Goal: Task Accomplishment & Management: Complete application form

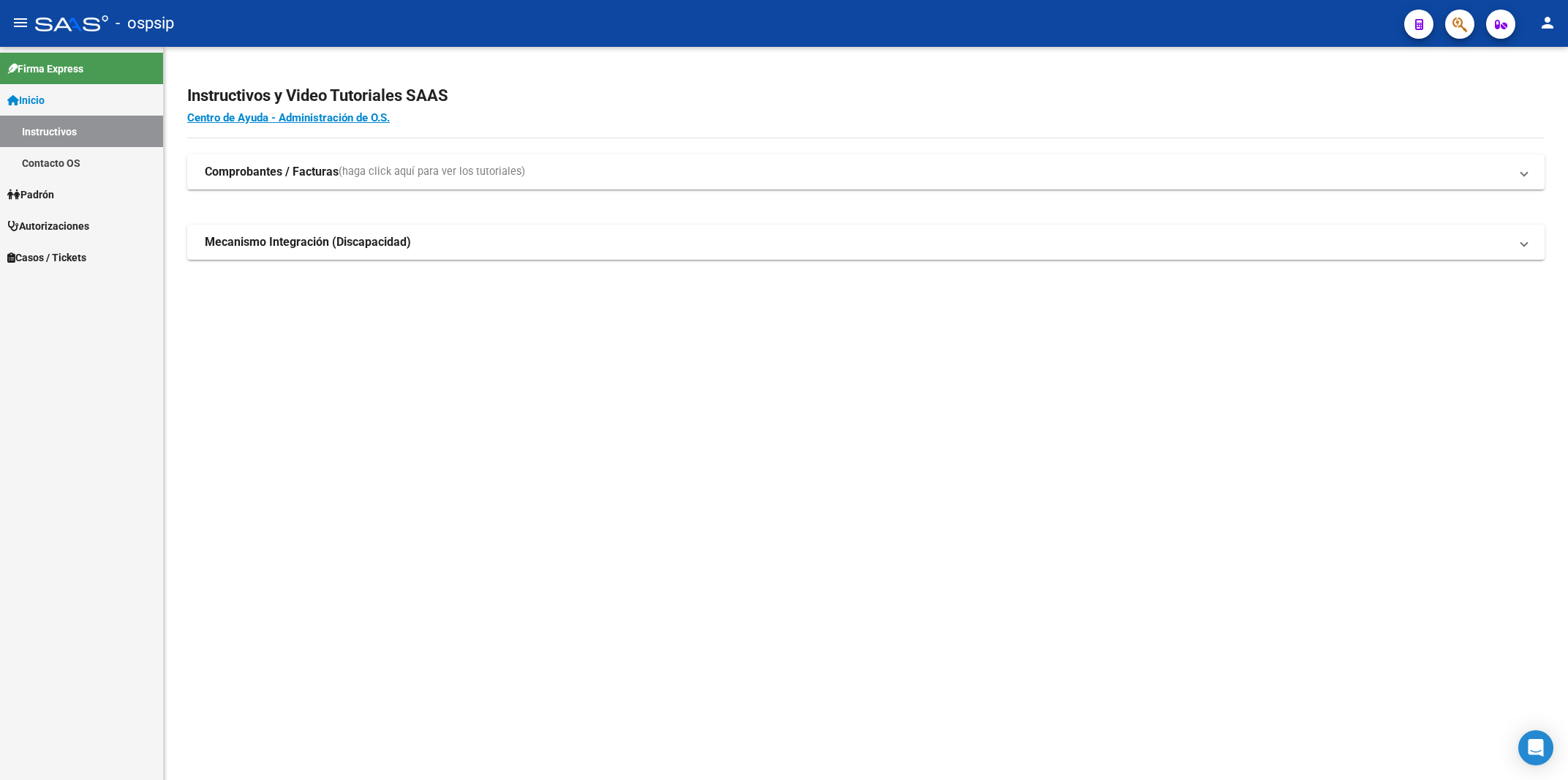
click at [75, 215] on link "Autorizaciones" at bounding box center [81, 226] width 163 height 31
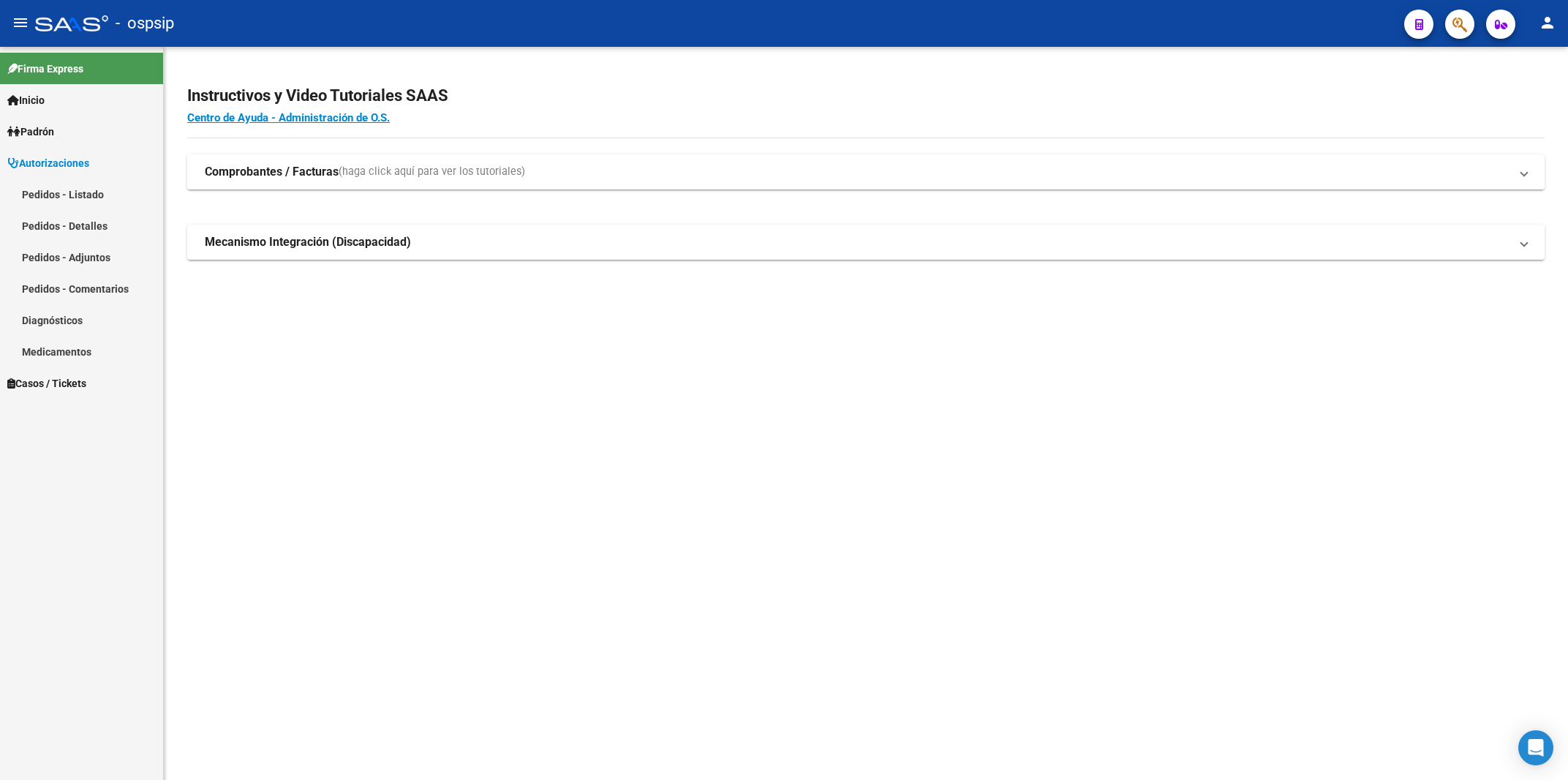
click at [82, 193] on link "Pedidos - Listado" at bounding box center [81, 194] width 163 height 31
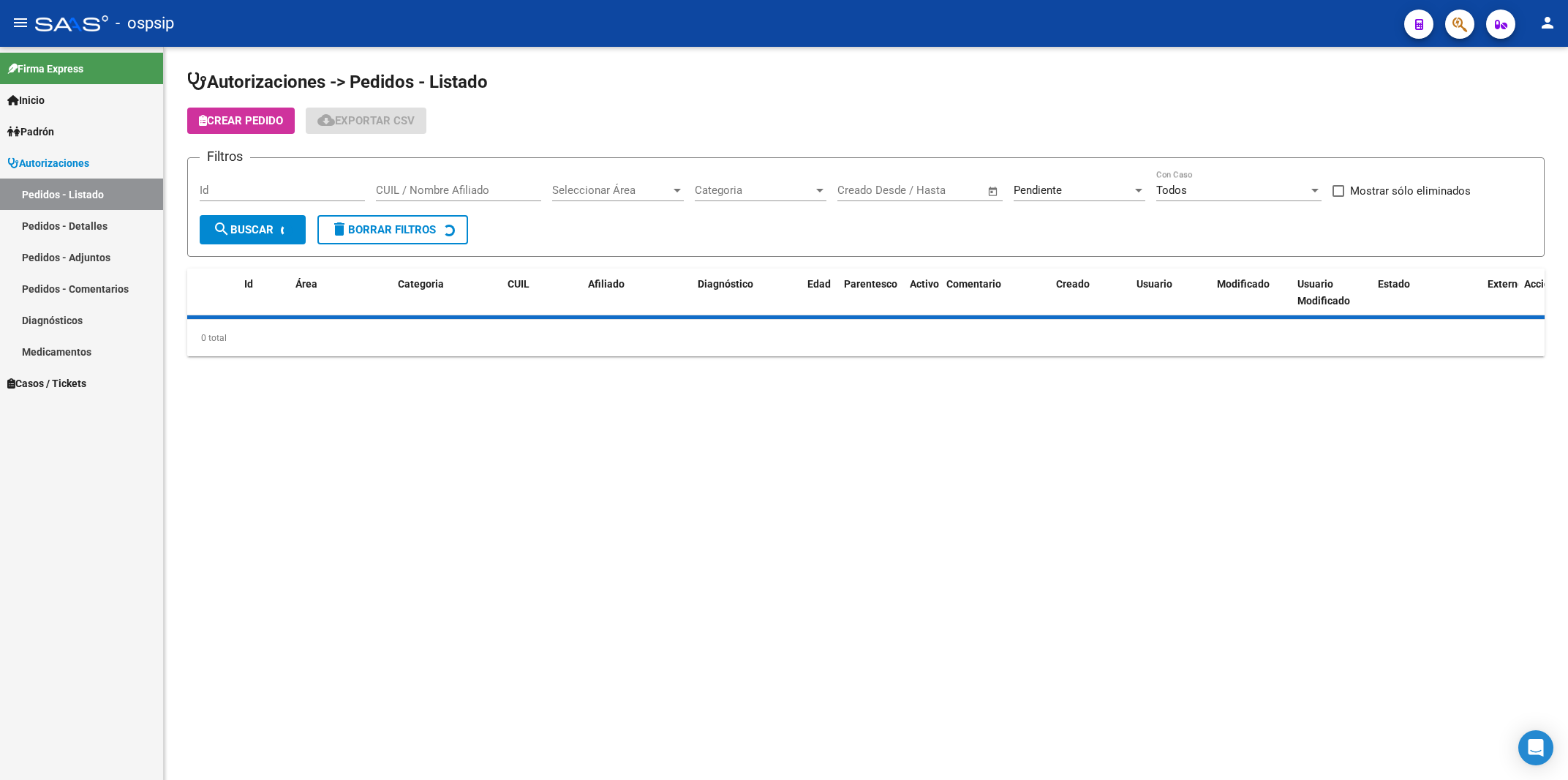
click at [254, 190] on input "Id" at bounding box center [282, 190] width 165 height 13
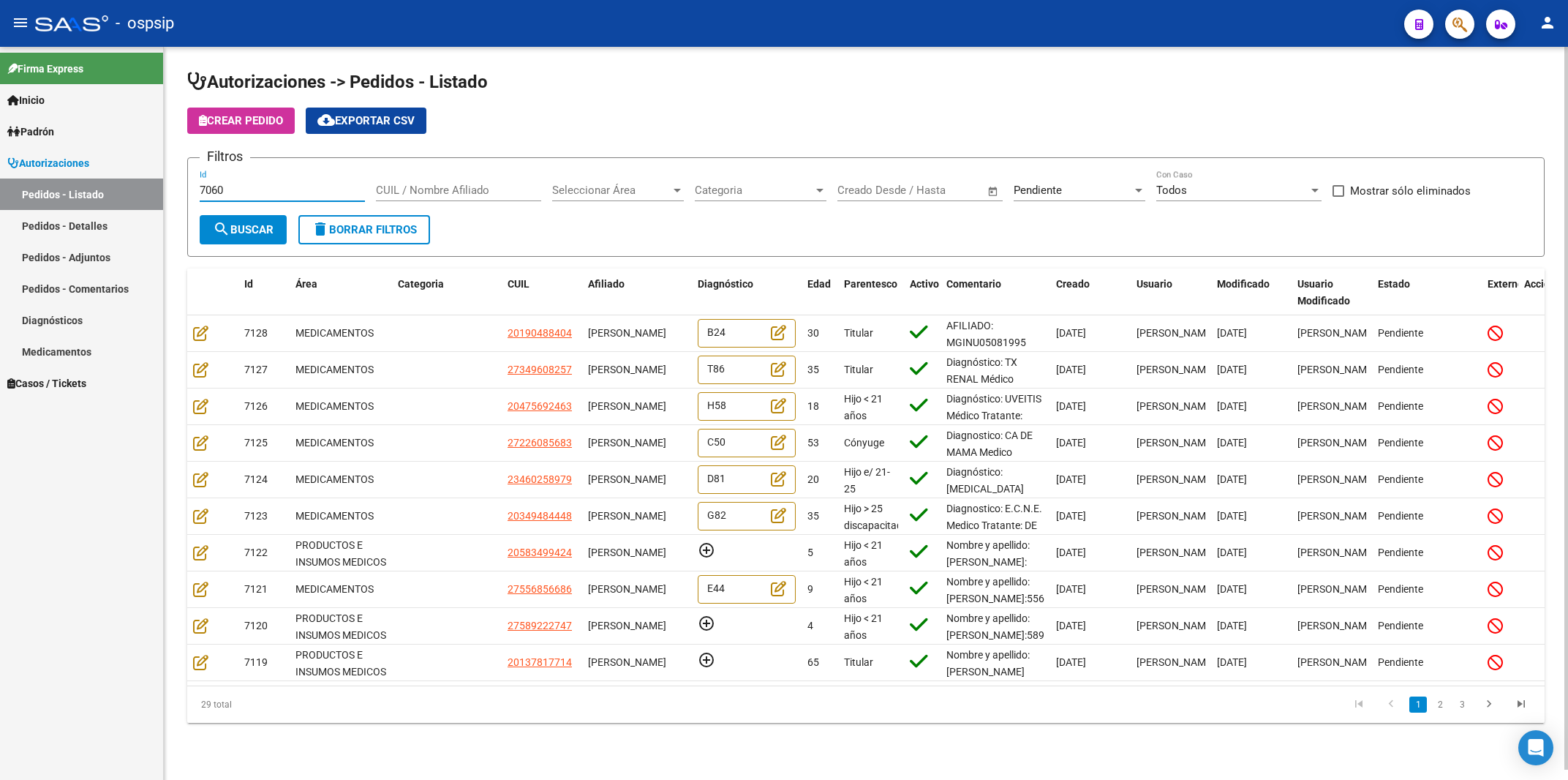
type input "7060"
click at [1041, 191] on span "Pendiente" at bounding box center [1038, 190] width 49 height 13
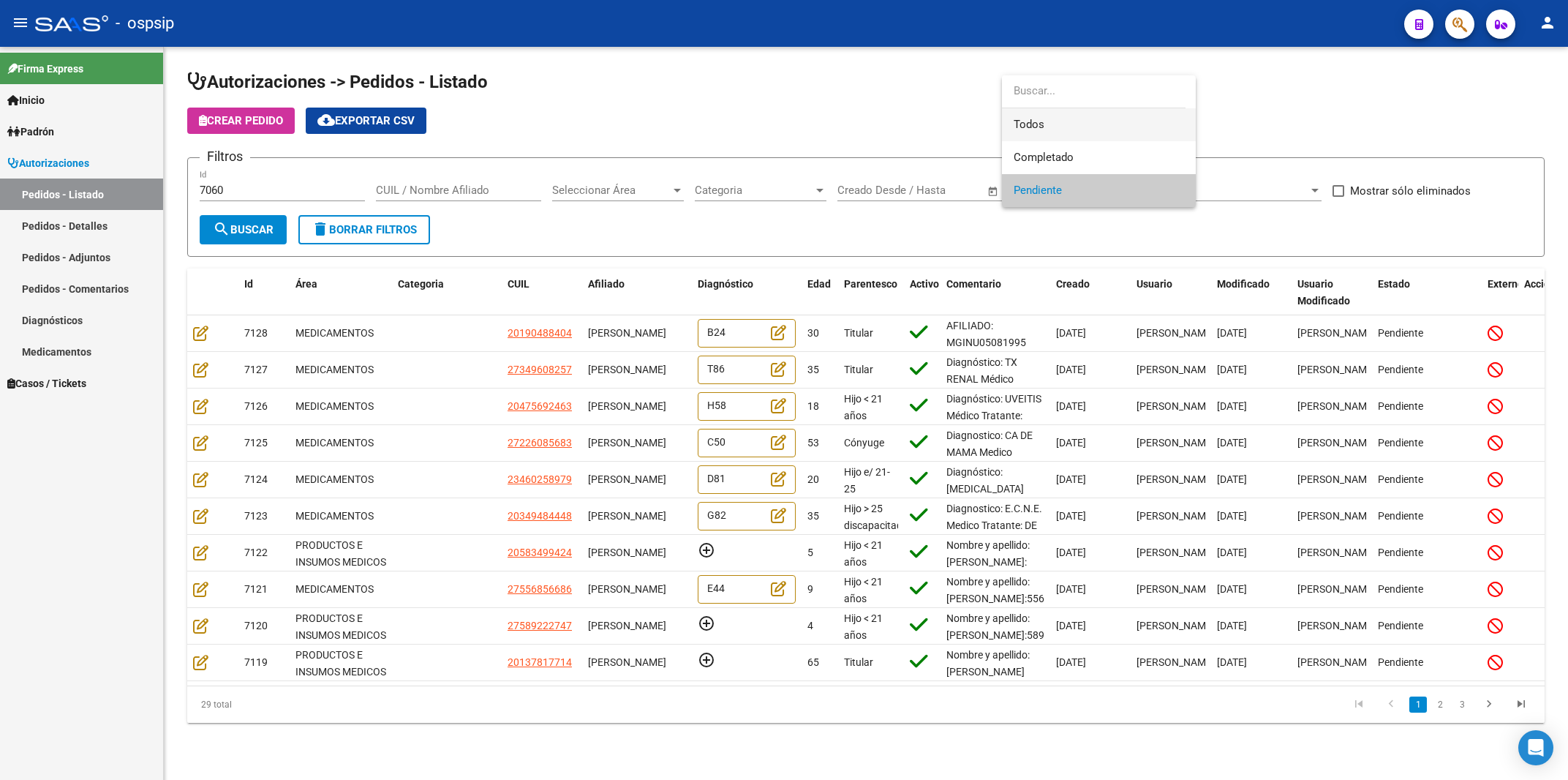
click at [1042, 114] on span "Todos" at bounding box center [1099, 125] width 171 height 33
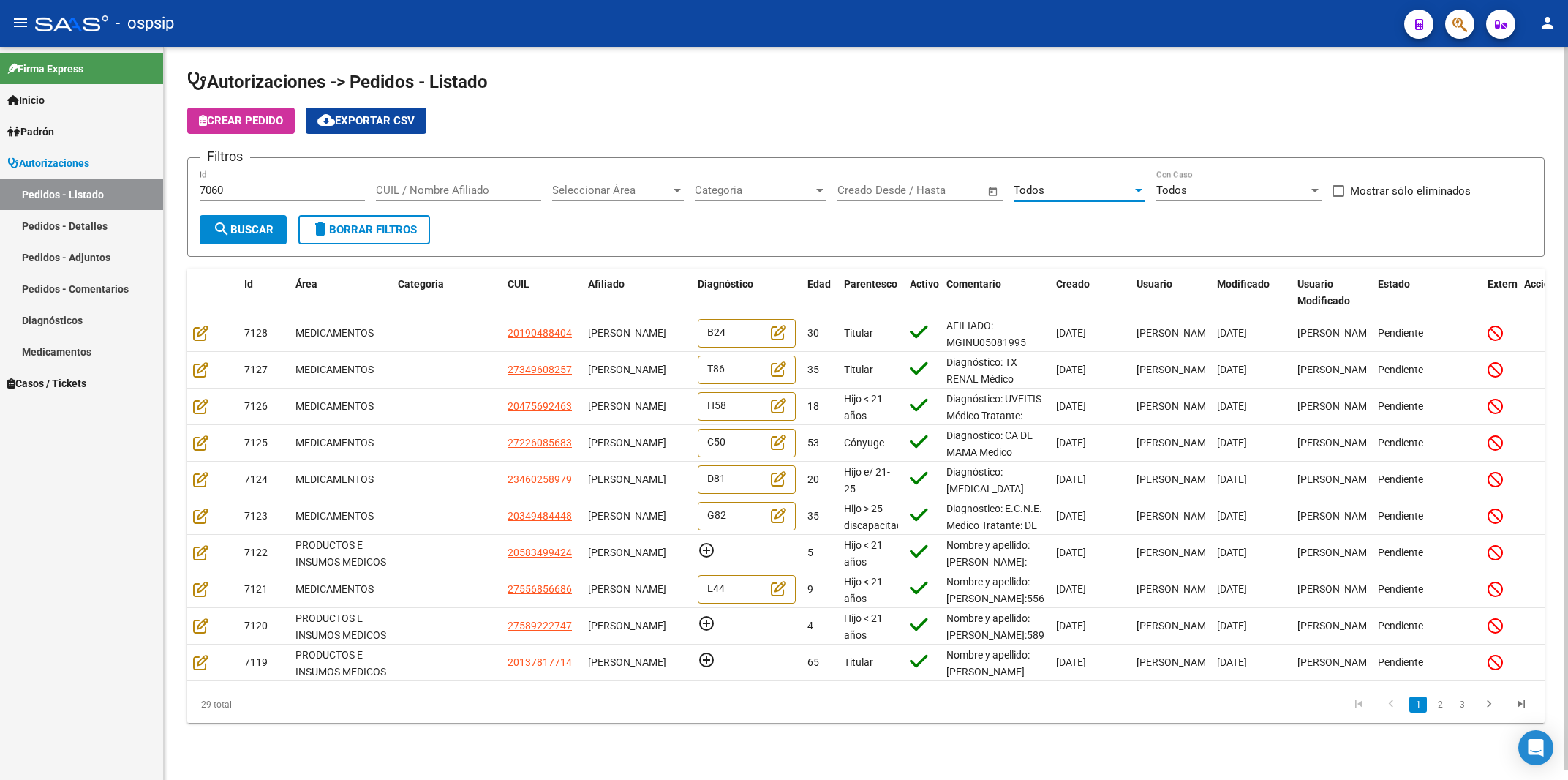
click at [275, 216] on button "search Buscar" at bounding box center [243, 229] width 87 height 29
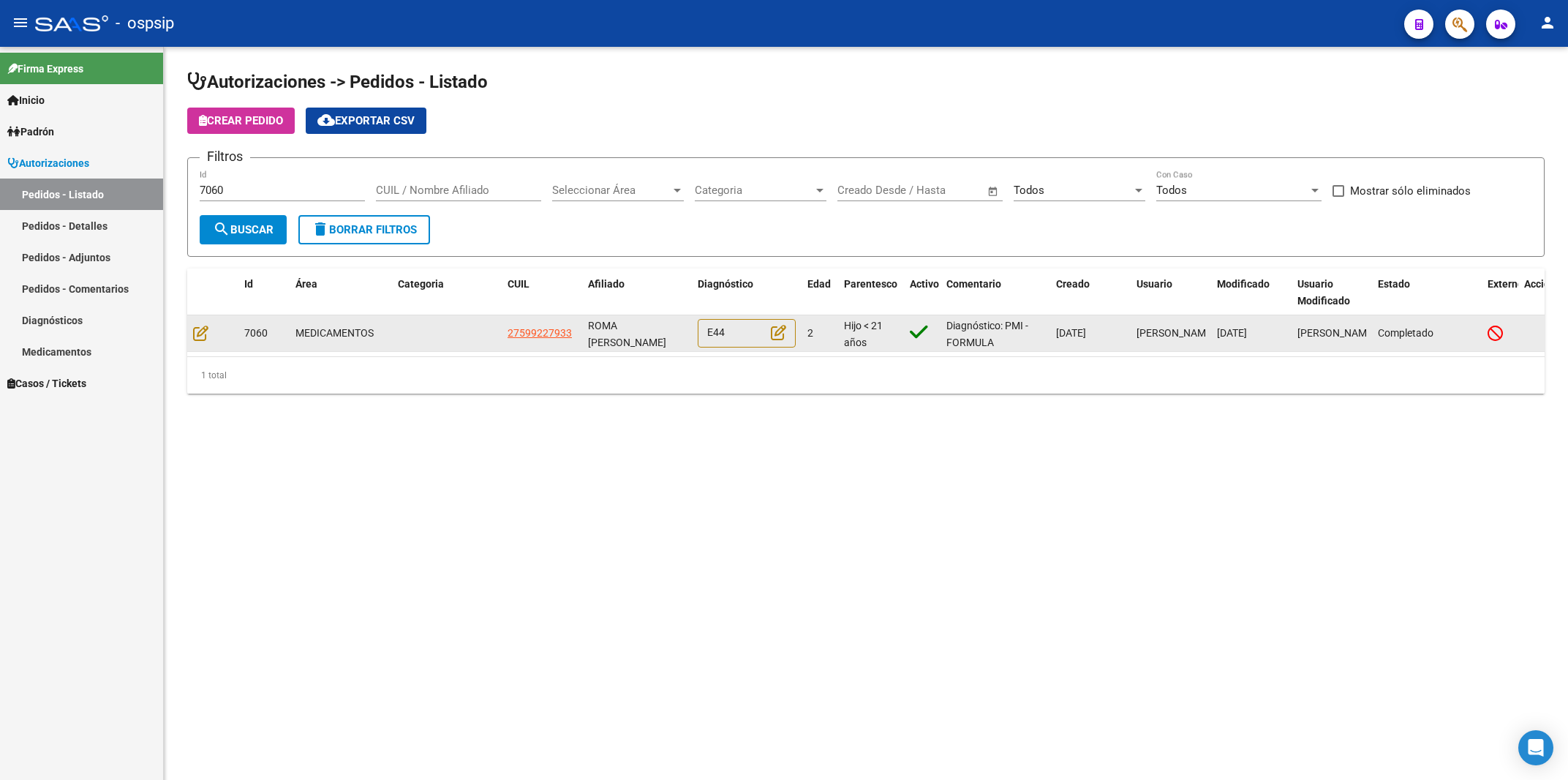
click at [208, 341] on datatable-body-cell at bounding box center [212, 334] width 51 height 36
click at [193, 334] on datatable-body-cell at bounding box center [212, 334] width 51 height 36
click at [197, 337] on icon at bounding box center [201, 333] width 16 height 16
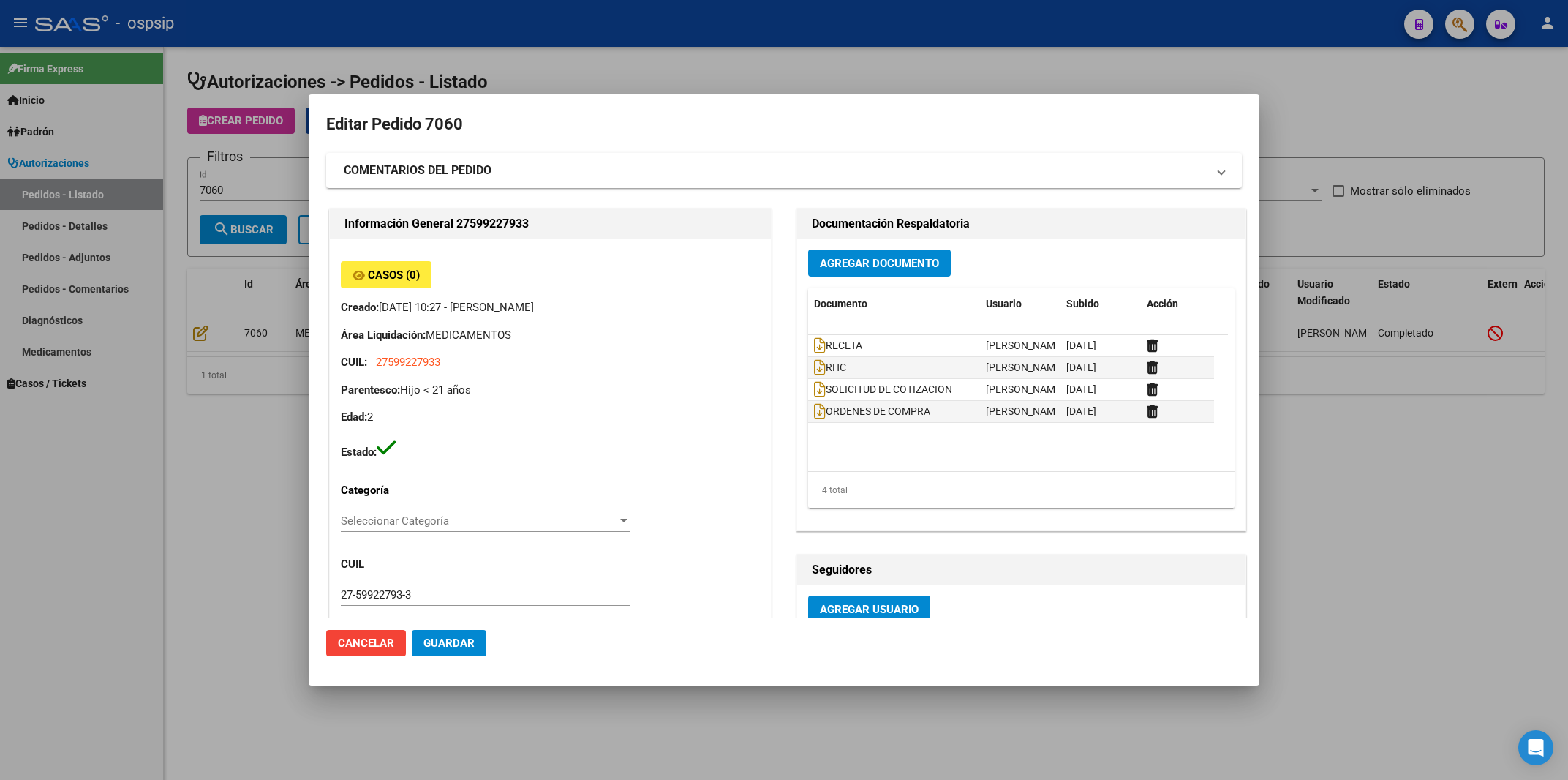
type input "Capital Federal, CABA, BOLIVAR 1234"
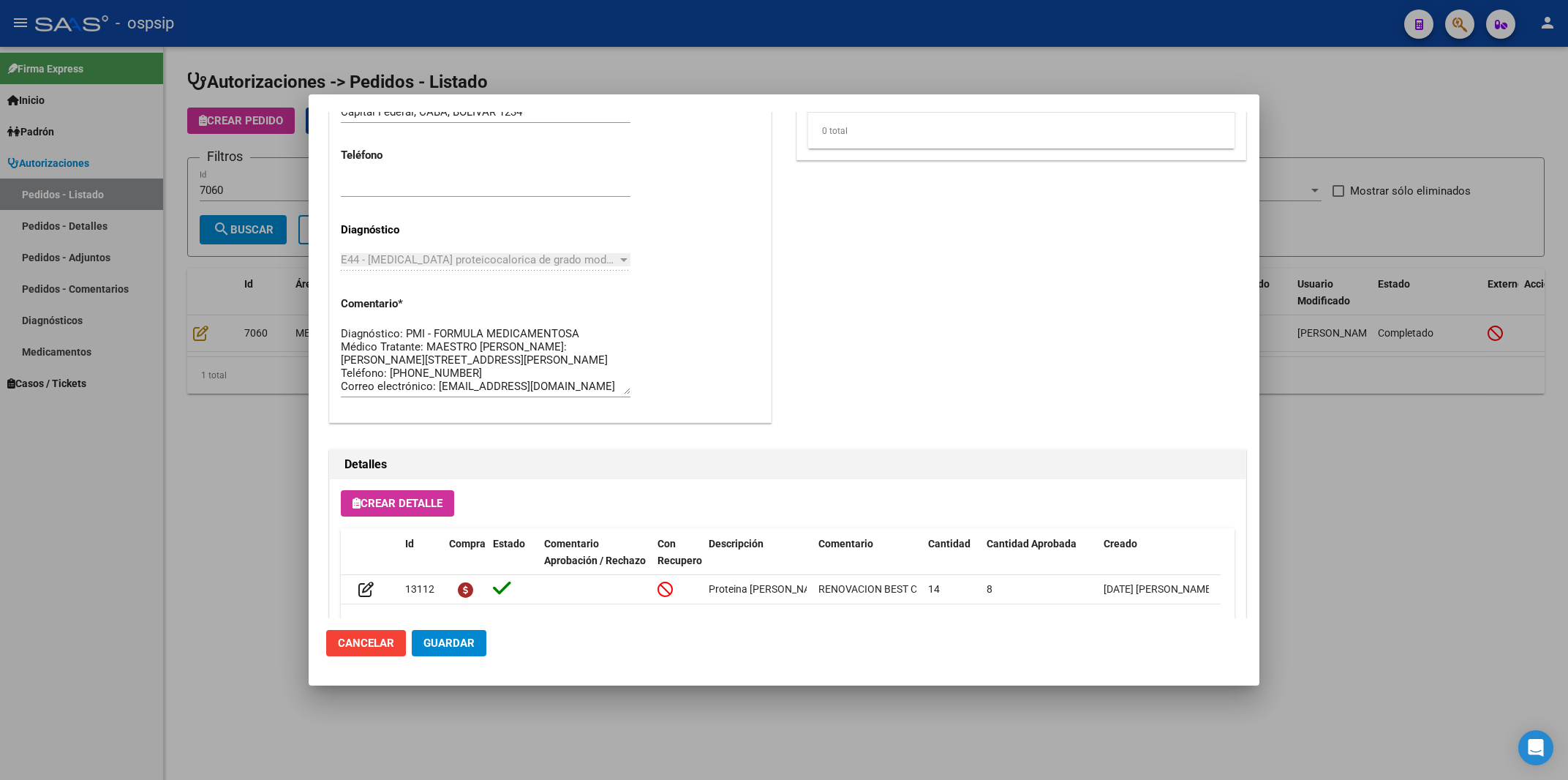
scroll to position [39, 0]
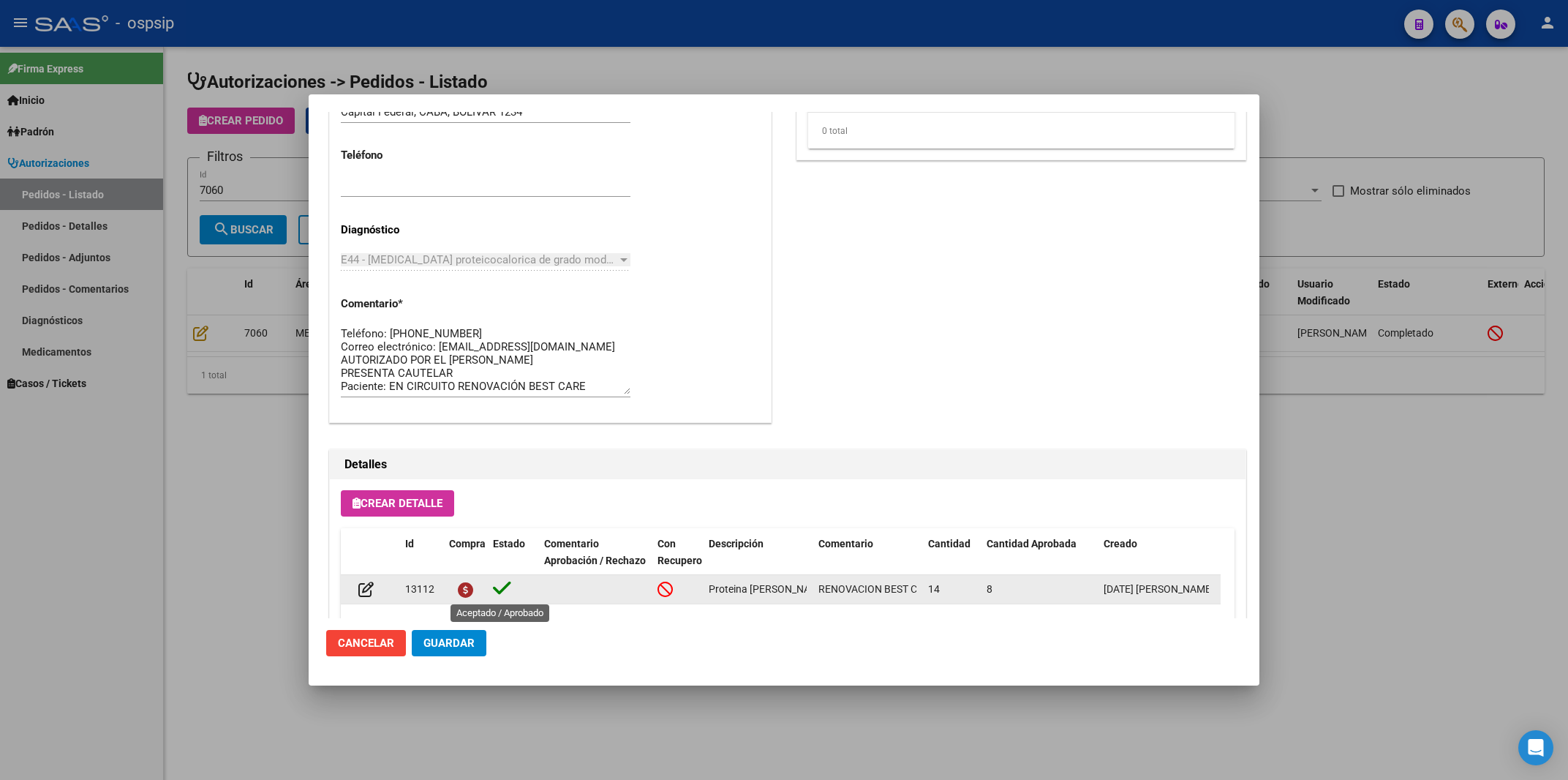
click at [498, 585] on icon at bounding box center [501, 588] width 18 height 20
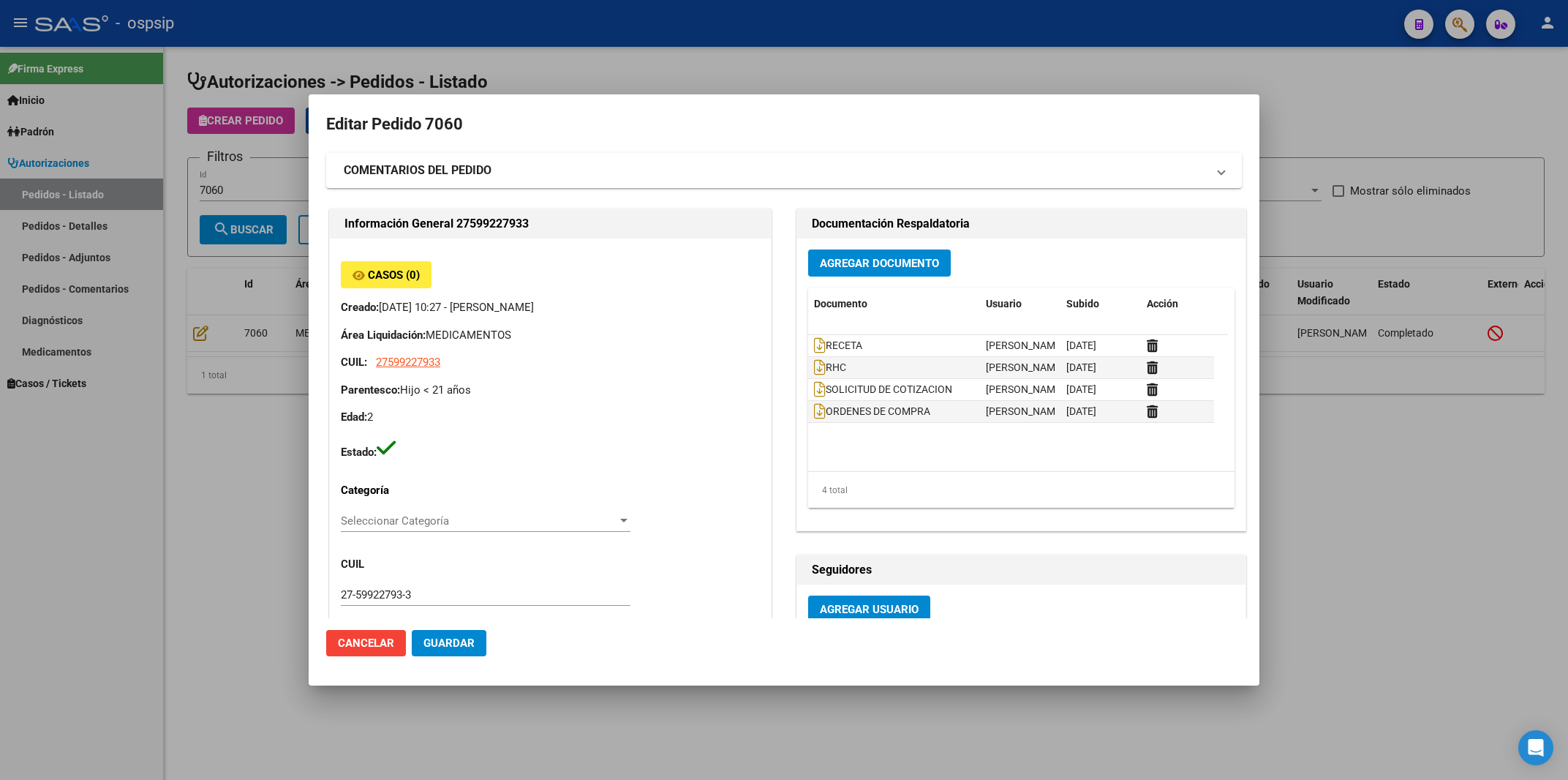
scroll to position [0, 0]
click at [814, 375] on icon at bounding box center [819, 367] width 12 height 16
click at [814, 348] on icon at bounding box center [819, 345] width 12 height 16
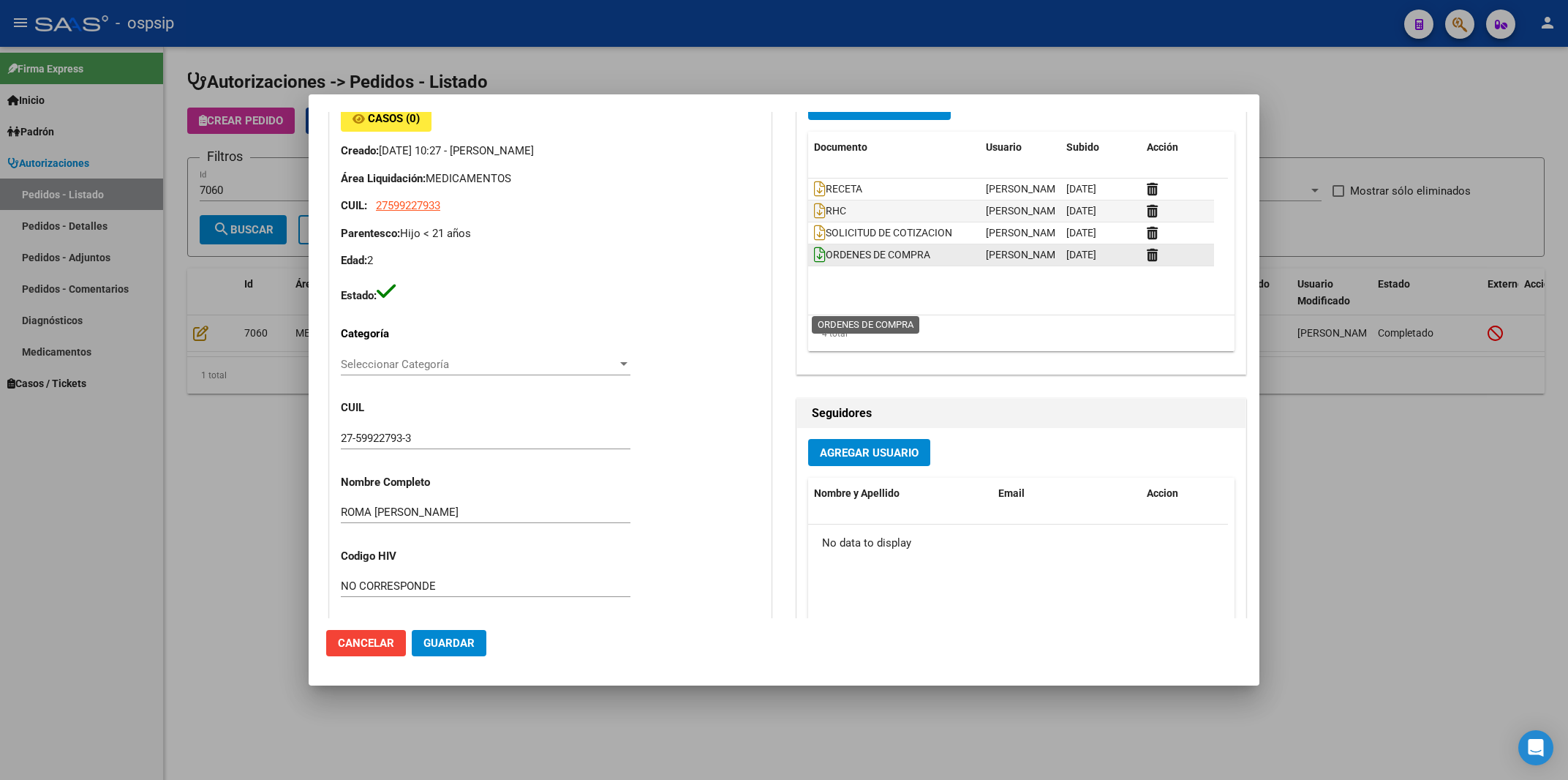
click at [814, 262] on icon at bounding box center [819, 255] width 12 height 16
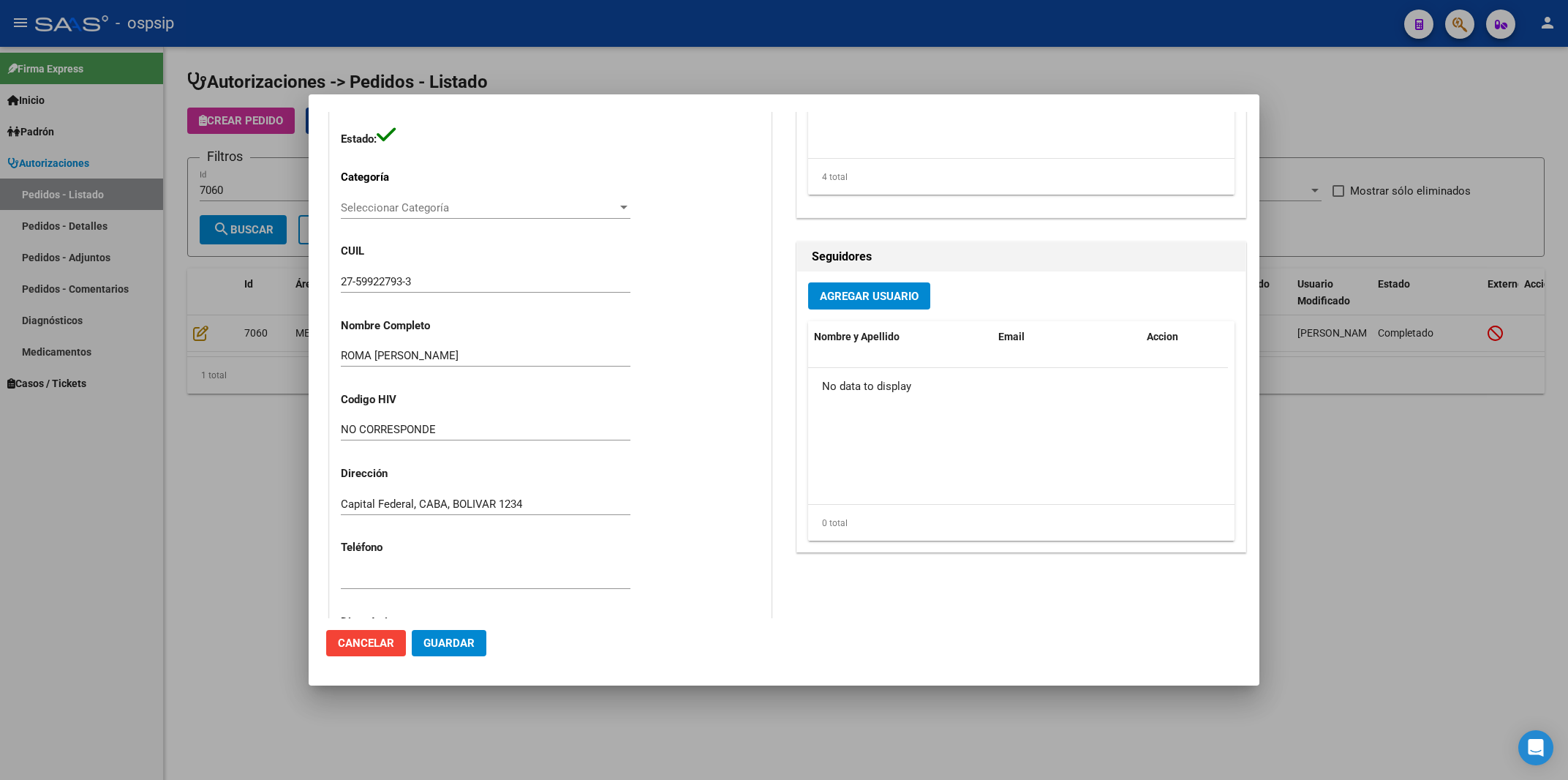
scroll to position [0, 0]
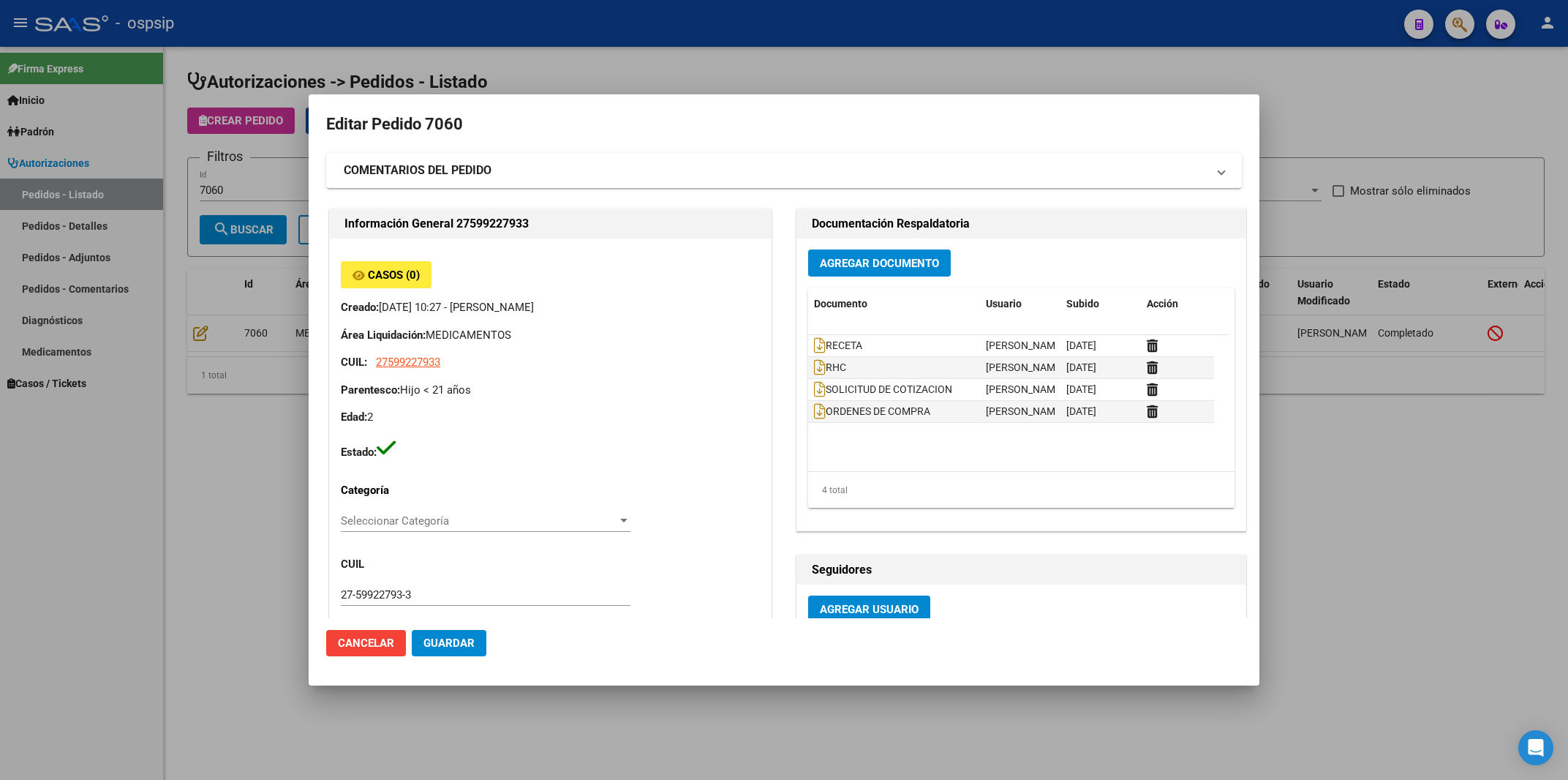
click at [565, 172] on mat-panel-title "COMENTARIOS DEL PEDIDO" at bounding box center [775, 170] width 863 height 17
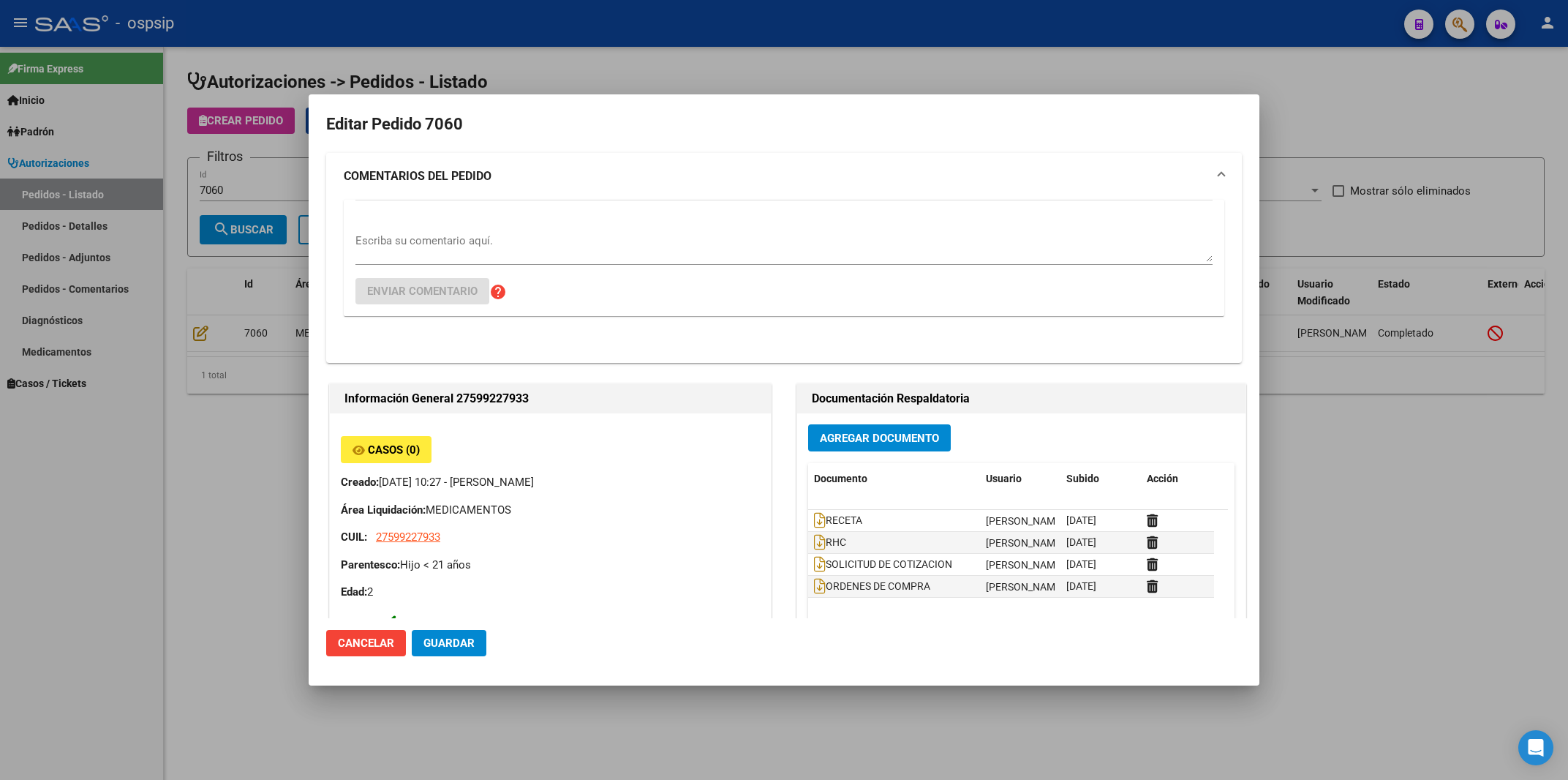
click at [565, 172] on mat-panel-title "COMENTARIOS DEL PEDIDO" at bounding box center [775, 176] width 863 height 17
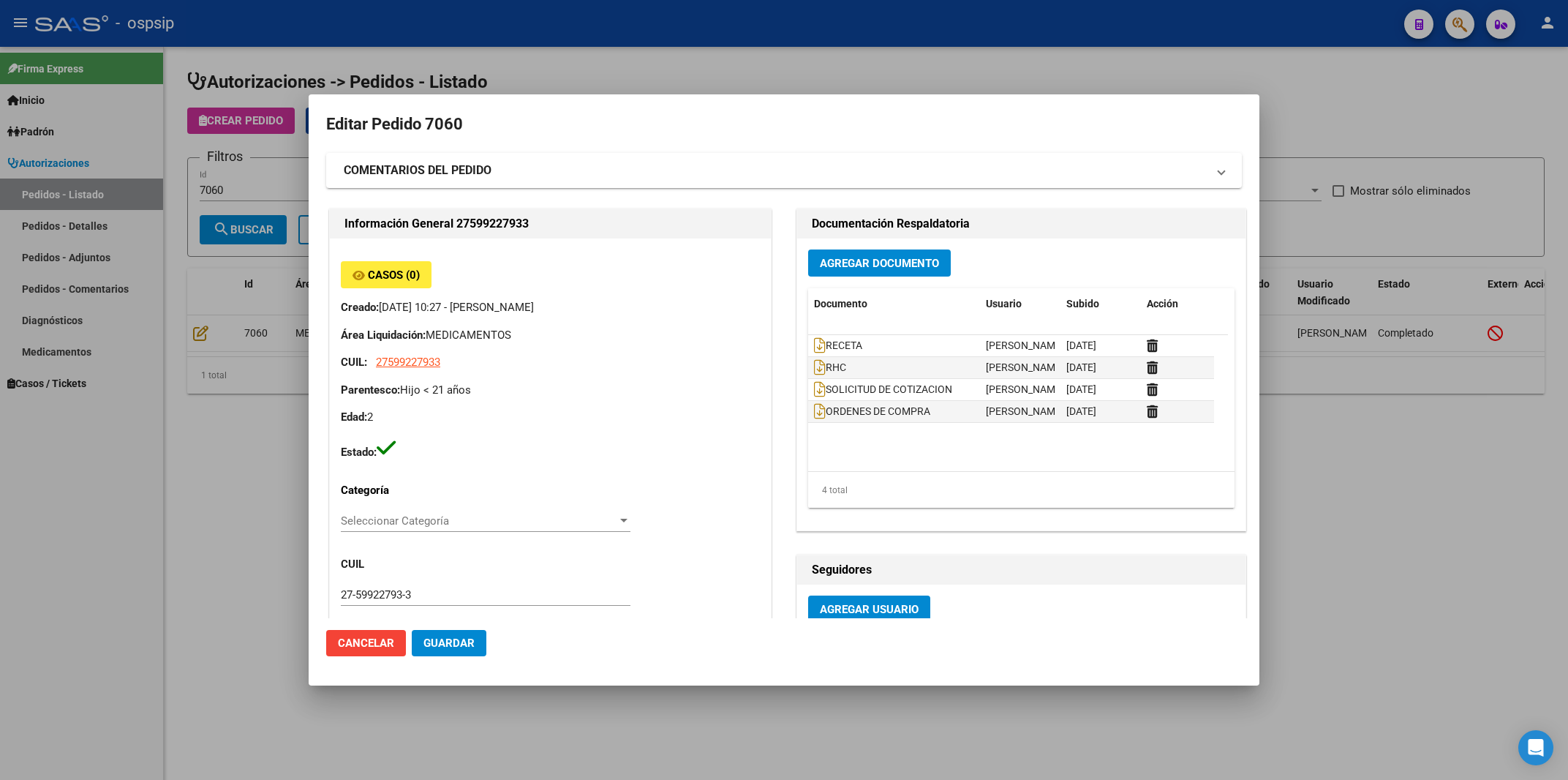
click at [1296, 105] on div at bounding box center [784, 390] width 1568 height 780
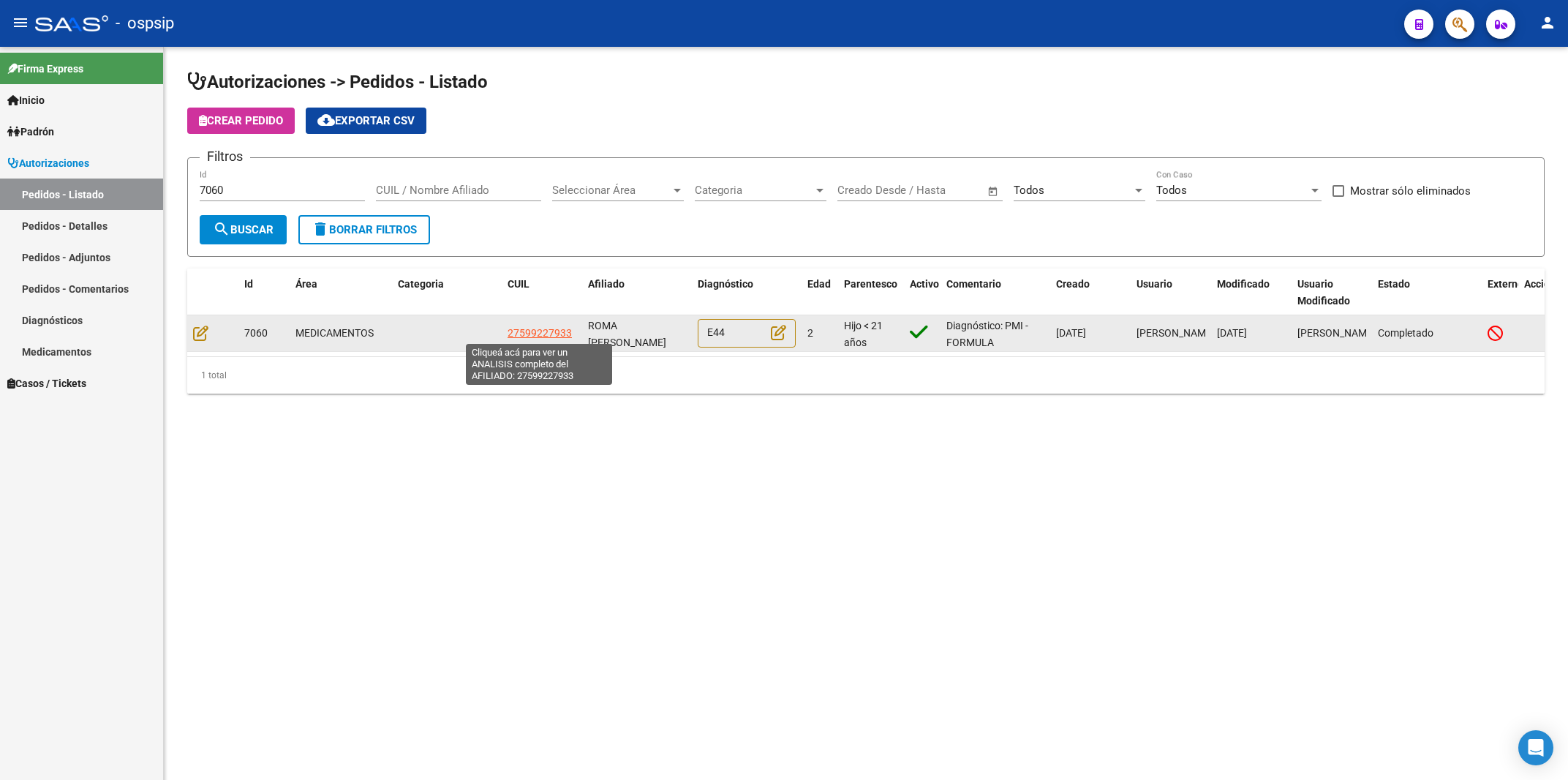
click at [529, 328] on span "27599227933" at bounding box center [540, 332] width 64 height 12
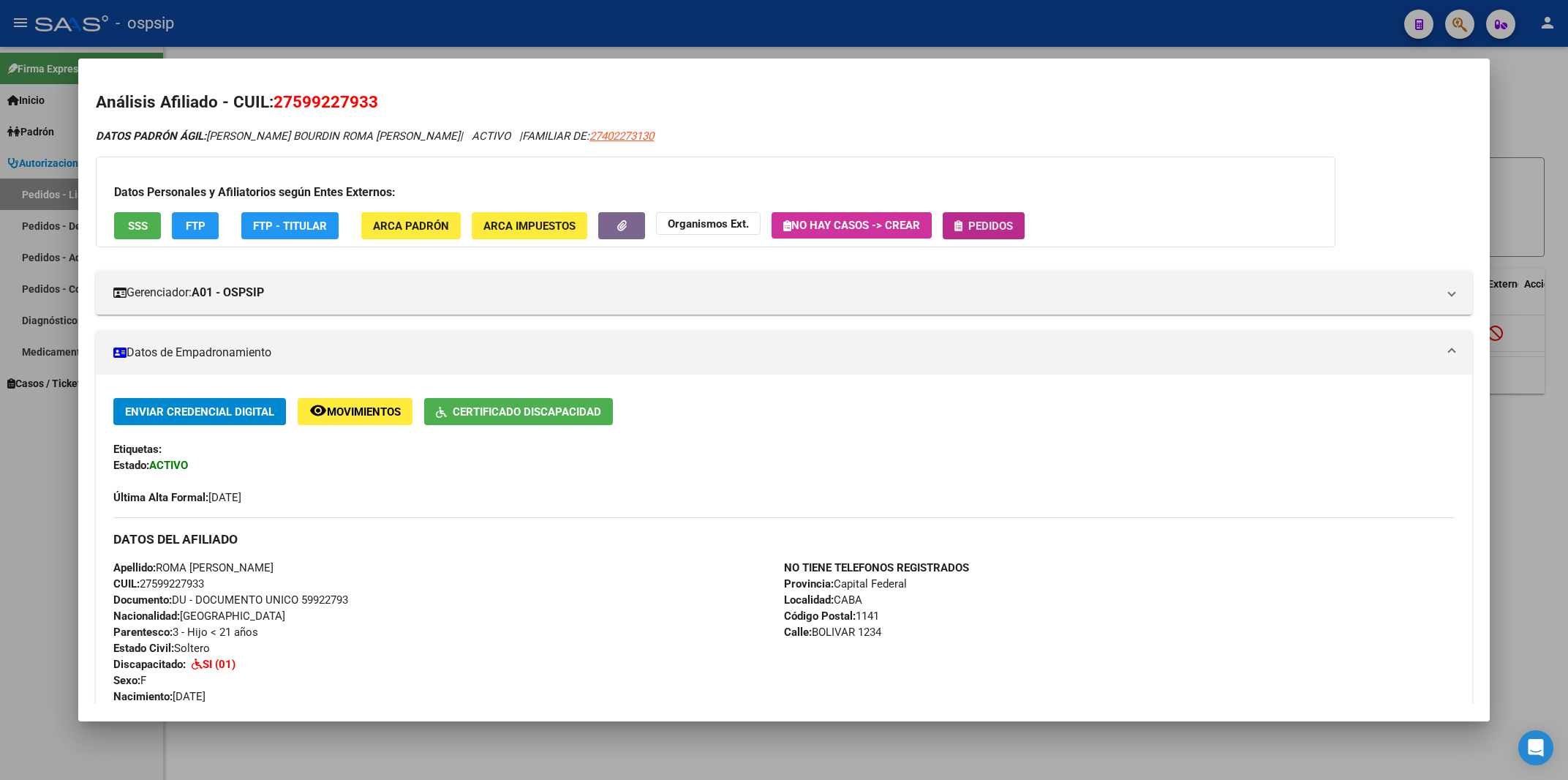
click at [983, 222] on span "Pedidos" at bounding box center [990, 226] width 45 height 13
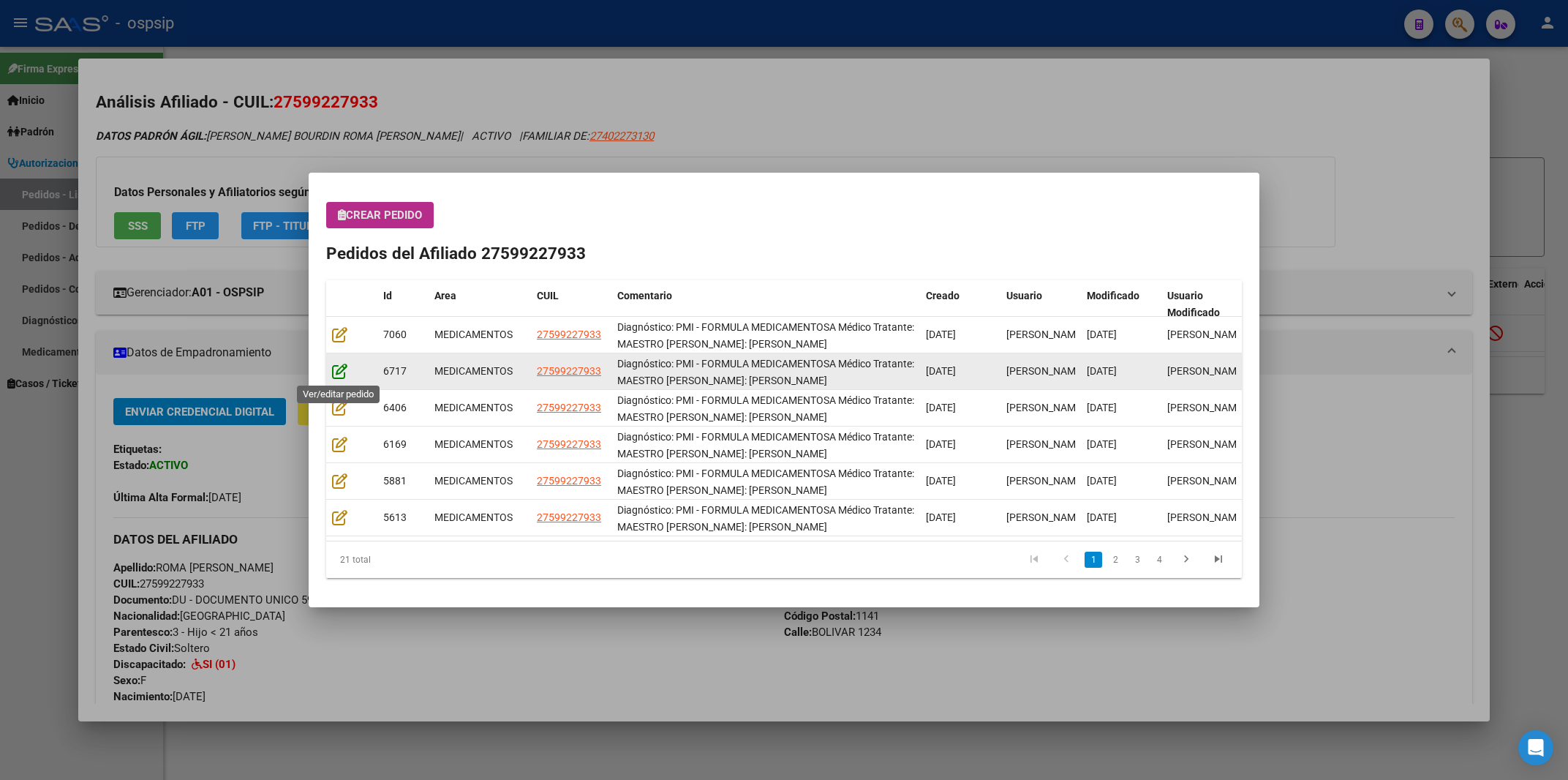
click at [345, 372] on icon at bounding box center [340, 370] width 16 height 16
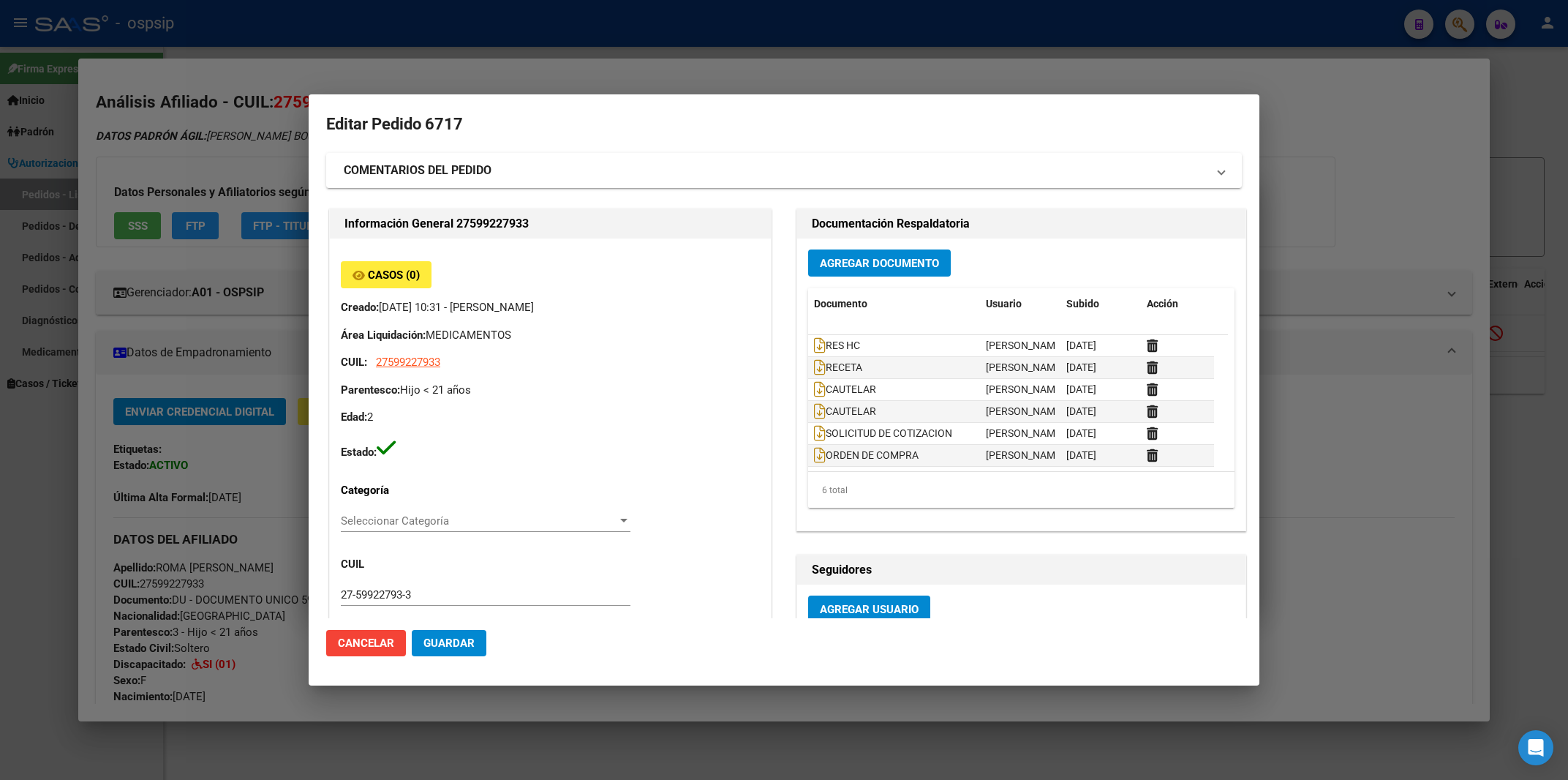
type input "Capital Federal, CABA, BOLIVAR 1234"
click at [614, 158] on mat-expansion-panel-header "COMENTARIOS DEL PEDIDO" at bounding box center [784, 170] width 916 height 35
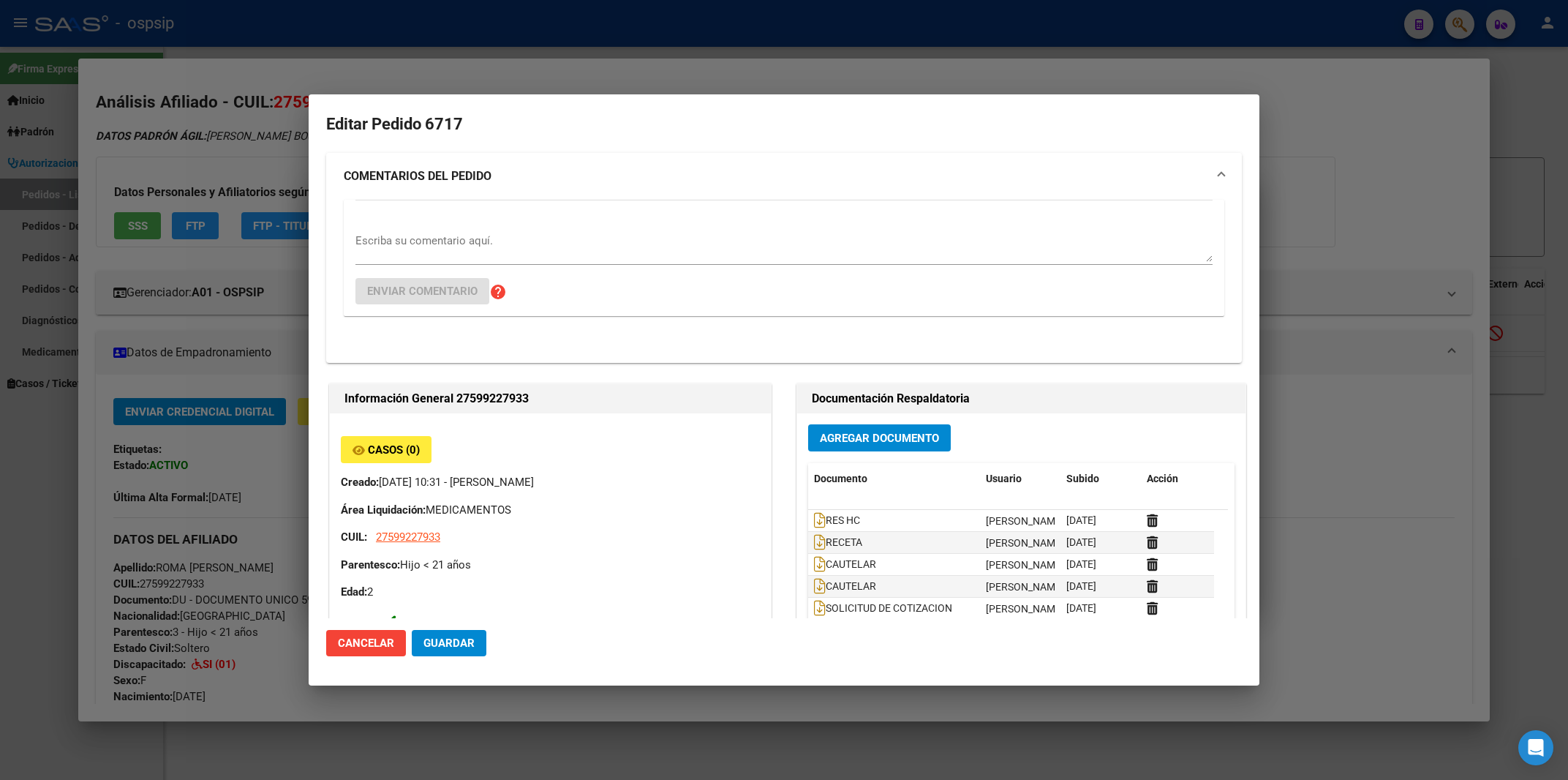
click at [614, 158] on mat-expansion-panel-header "COMENTARIOS DEL PEDIDO" at bounding box center [784, 176] width 916 height 47
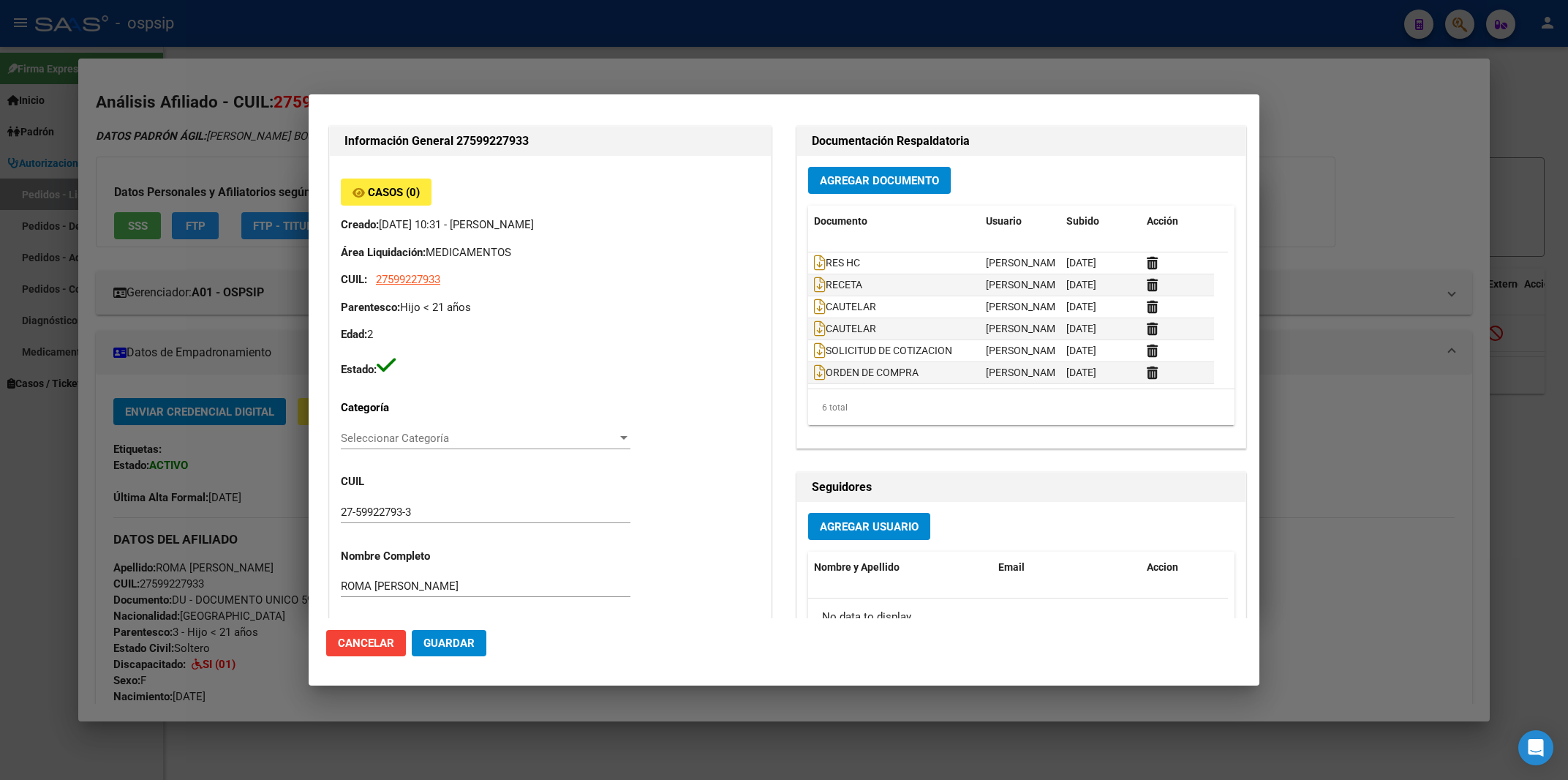
scroll to position [78, 0]
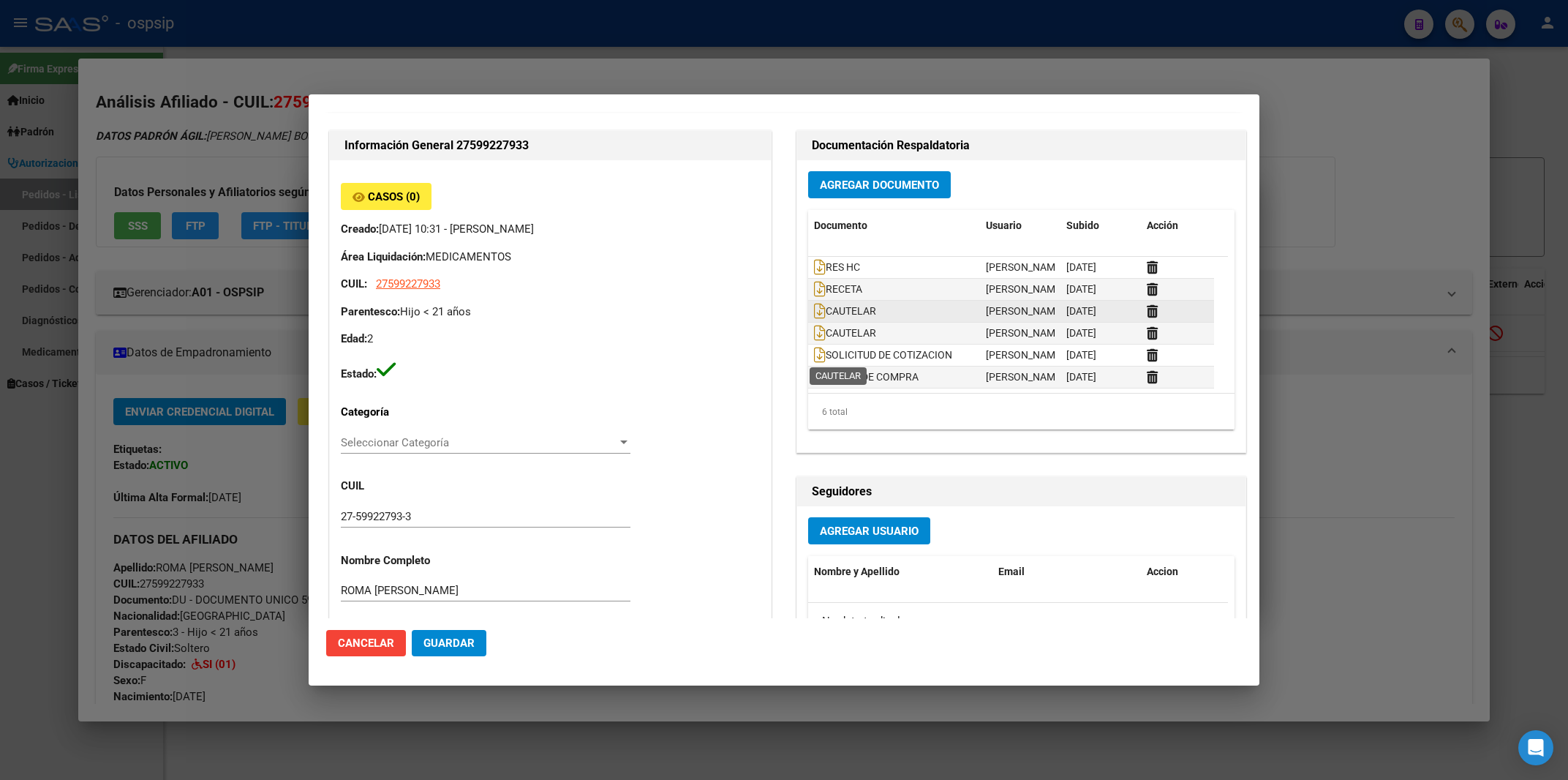
click at [818, 316] on span "CAUTELAR" at bounding box center [844, 310] width 62 height 12
click at [814, 319] on icon at bounding box center [819, 311] width 12 height 16
click at [1194, 60] on div at bounding box center [784, 390] width 1568 height 780
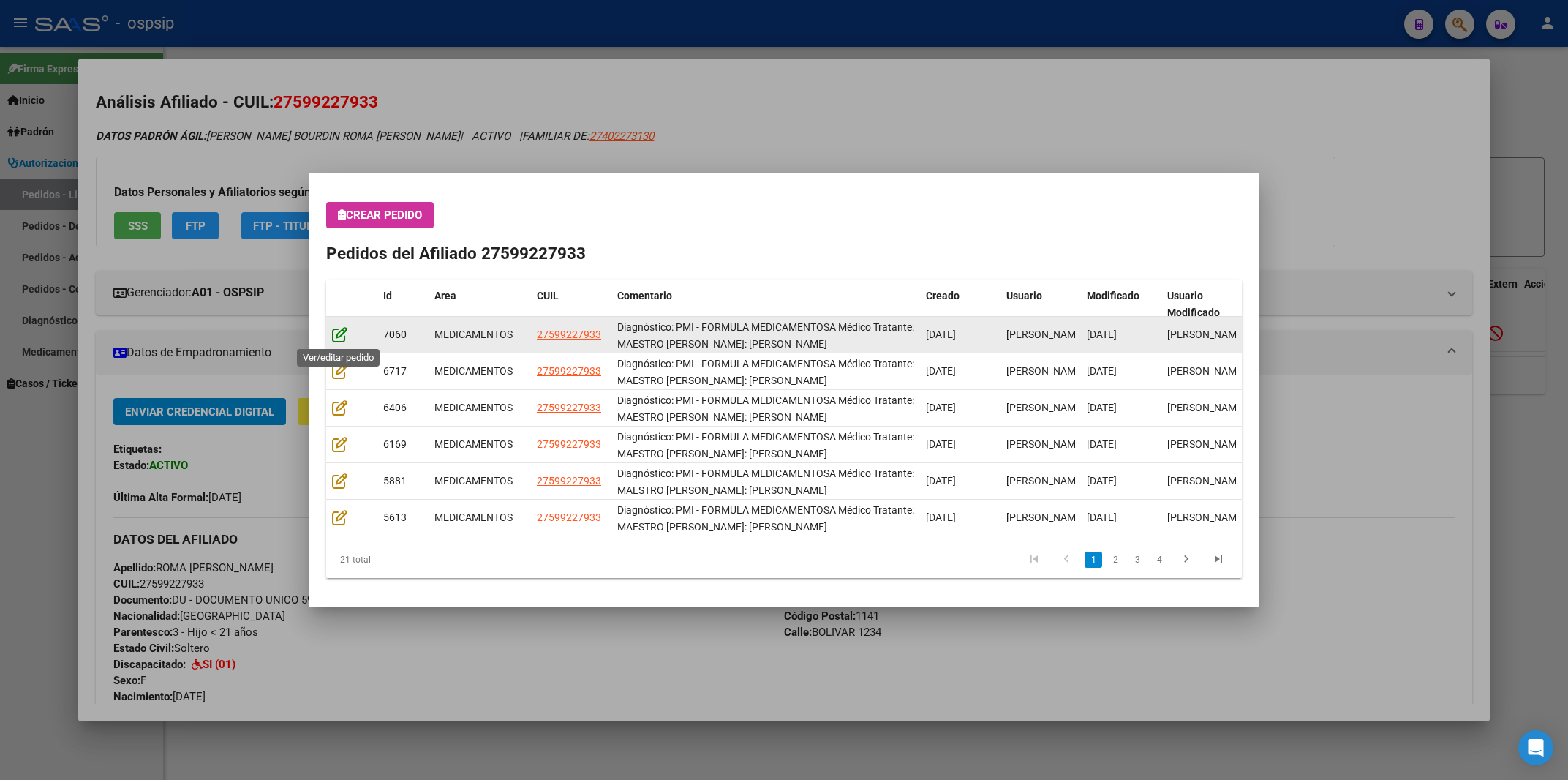
click at [341, 334] on icon at bounding box center [340, 334] width 16 height 16
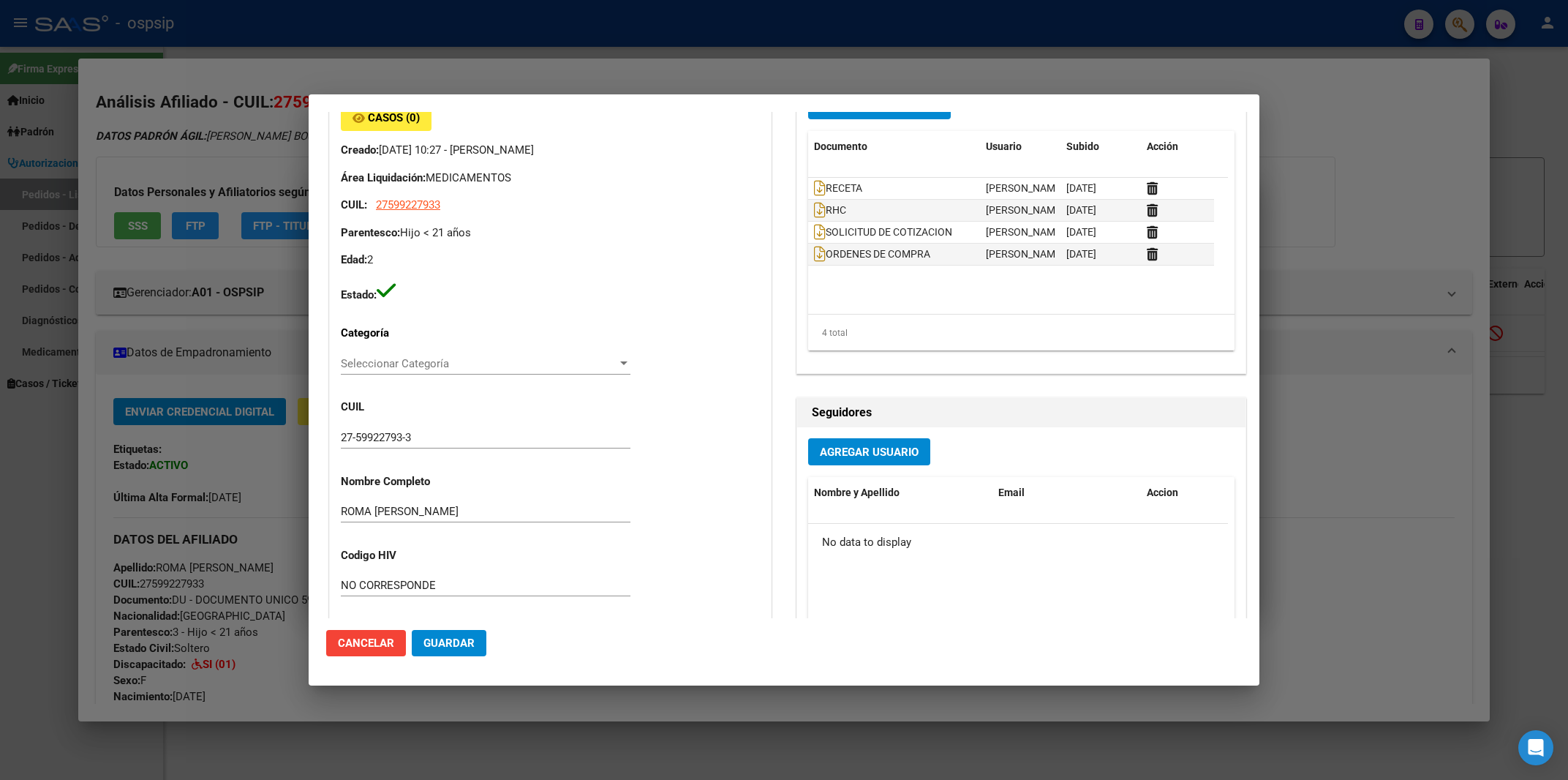
type input "Capital Federal, CABA, BOLIVAR 1234"
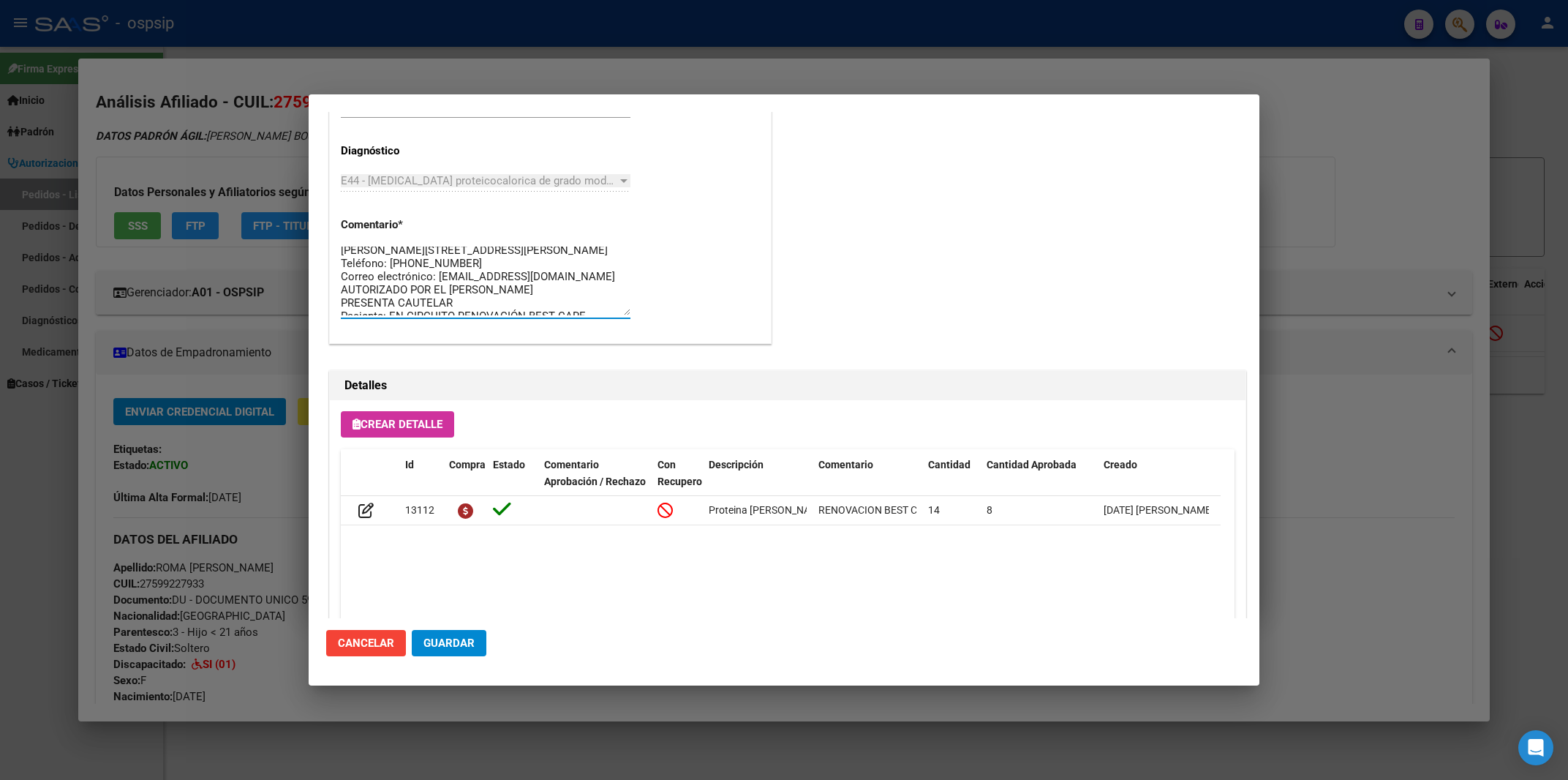
scroll to position [39, 0]
click at [552, 413] on div "Crear Detalle Id Compra Estado Comentario Aprobación / Rechazo Con Recupero Des…" at bounding box center [787, 546] width 916 height 291
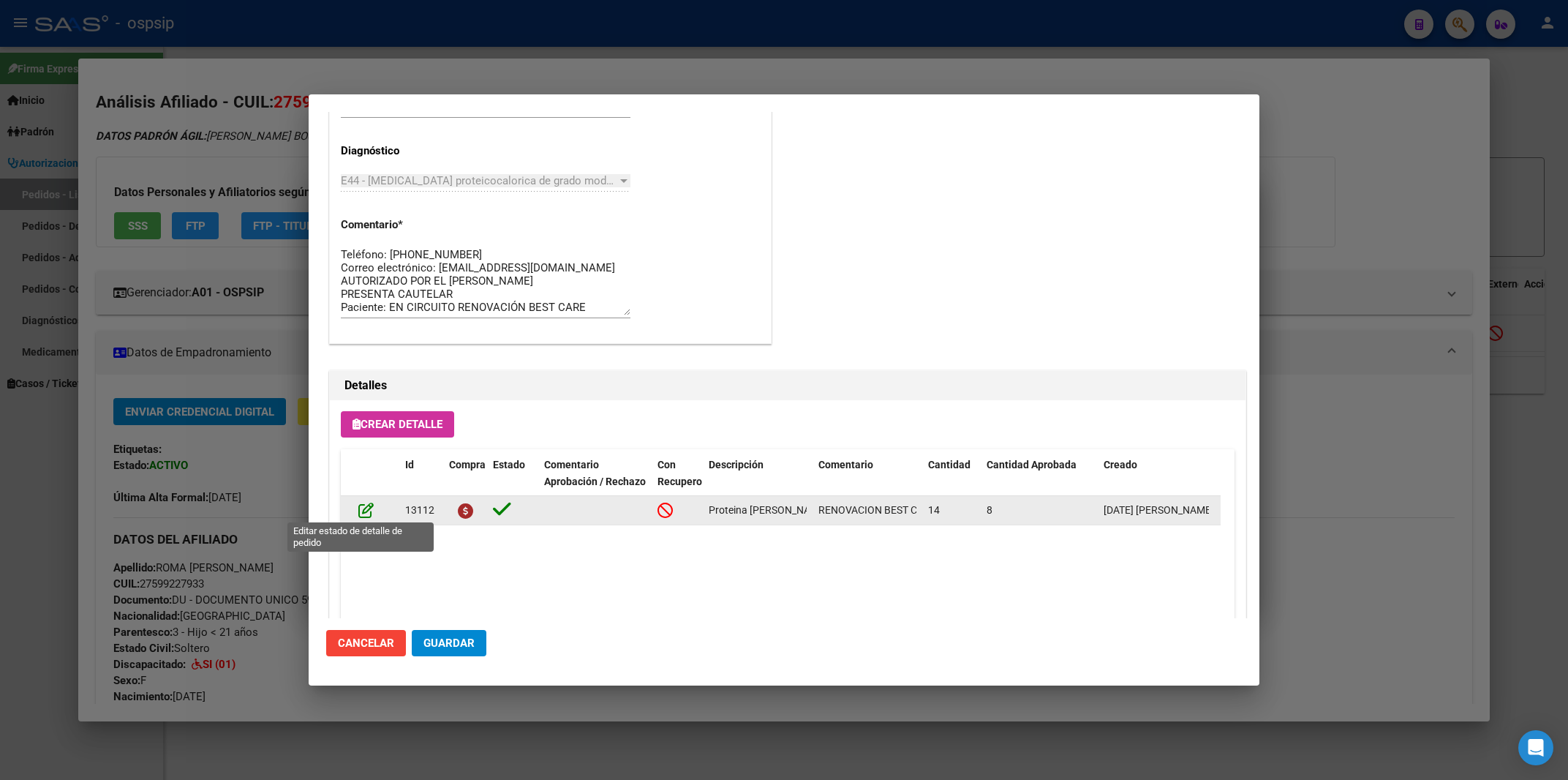
click at [370, 510] on icon at bounding box center [367, 510] width 16 height 16
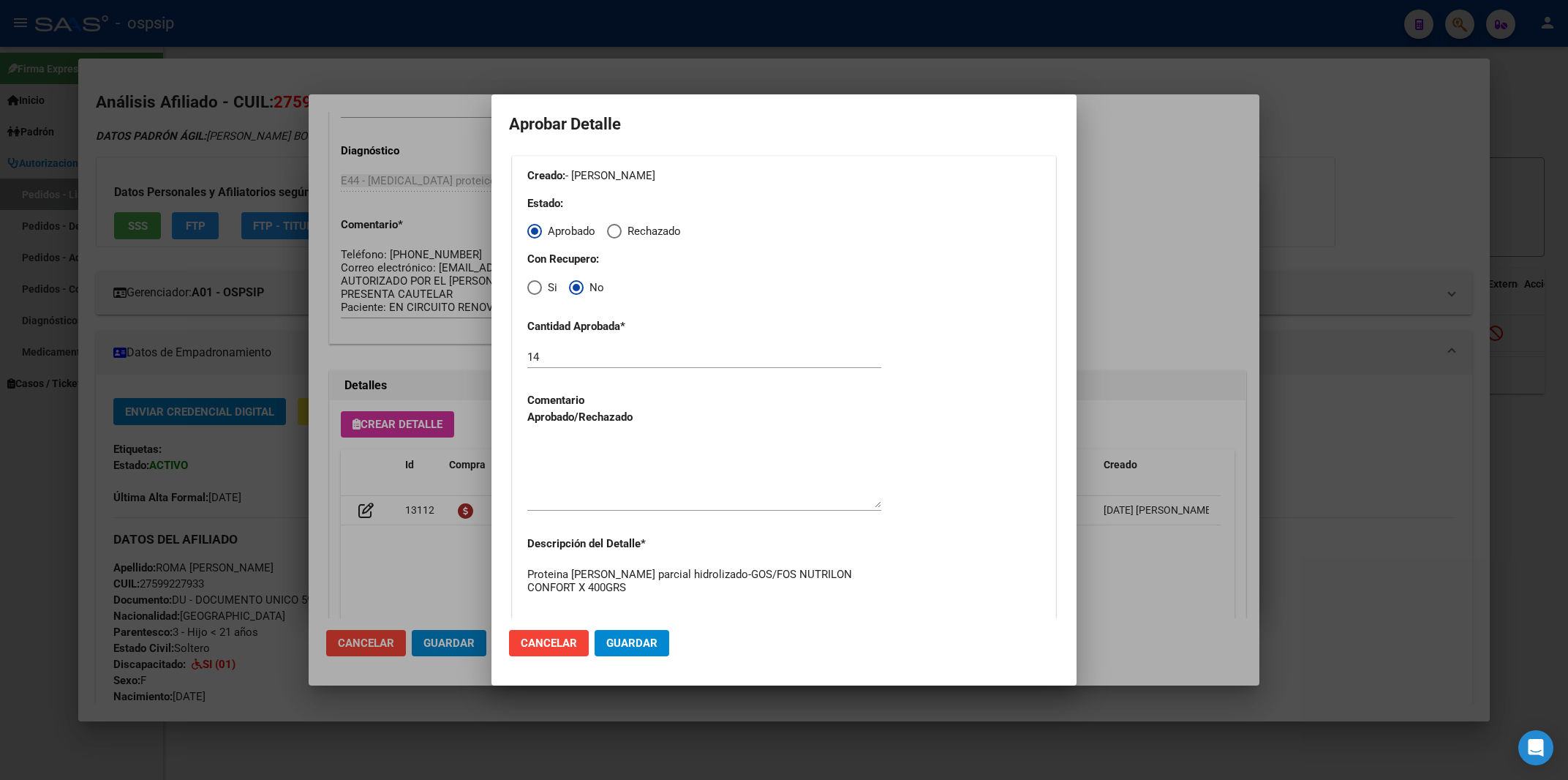
click at [1162, 216] on div at bounding box center [784, 390] width 1568 height 780
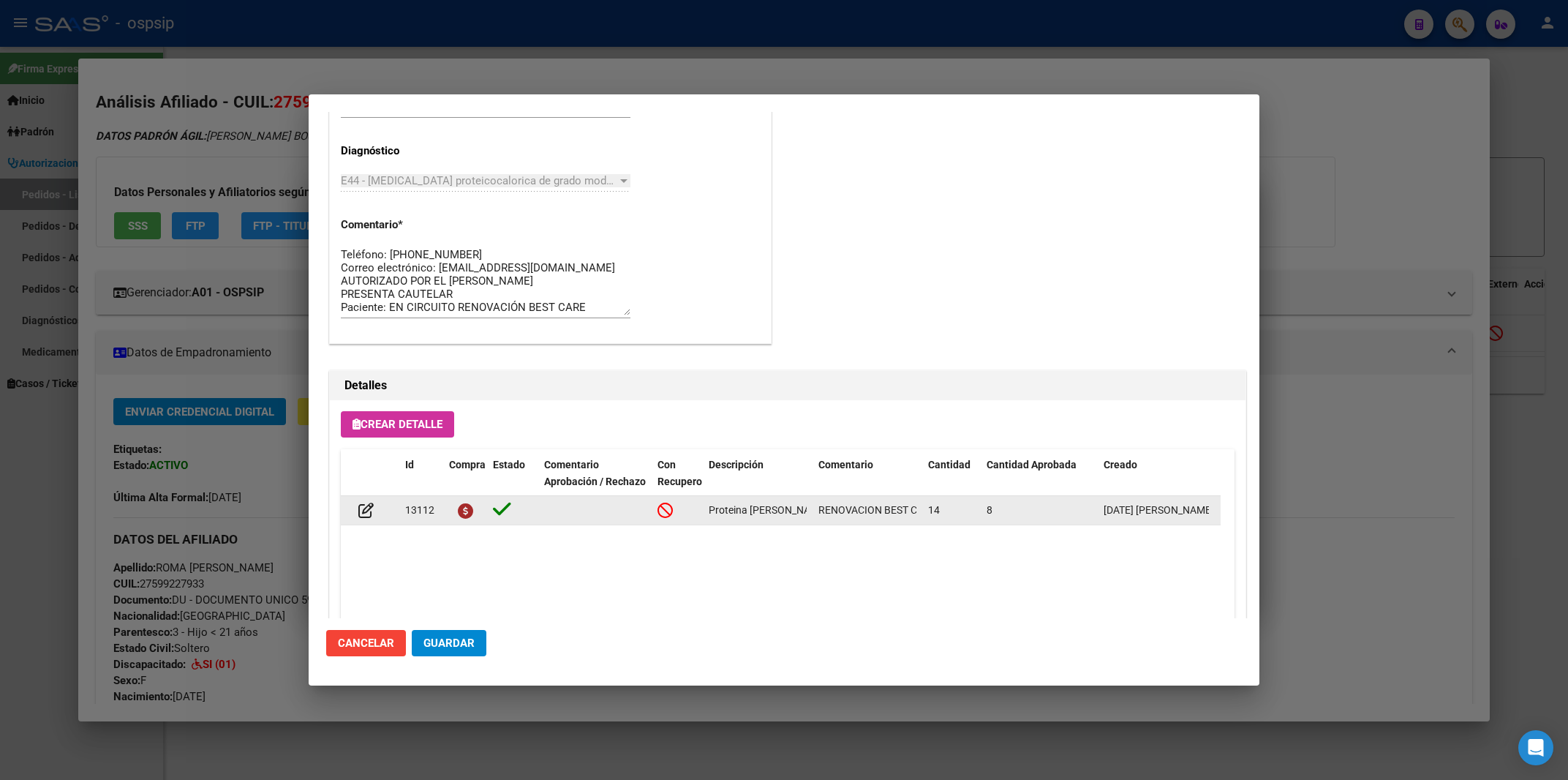
click at [991, 505] on span "8" at bounding box center [989, 509] width 5 height 12
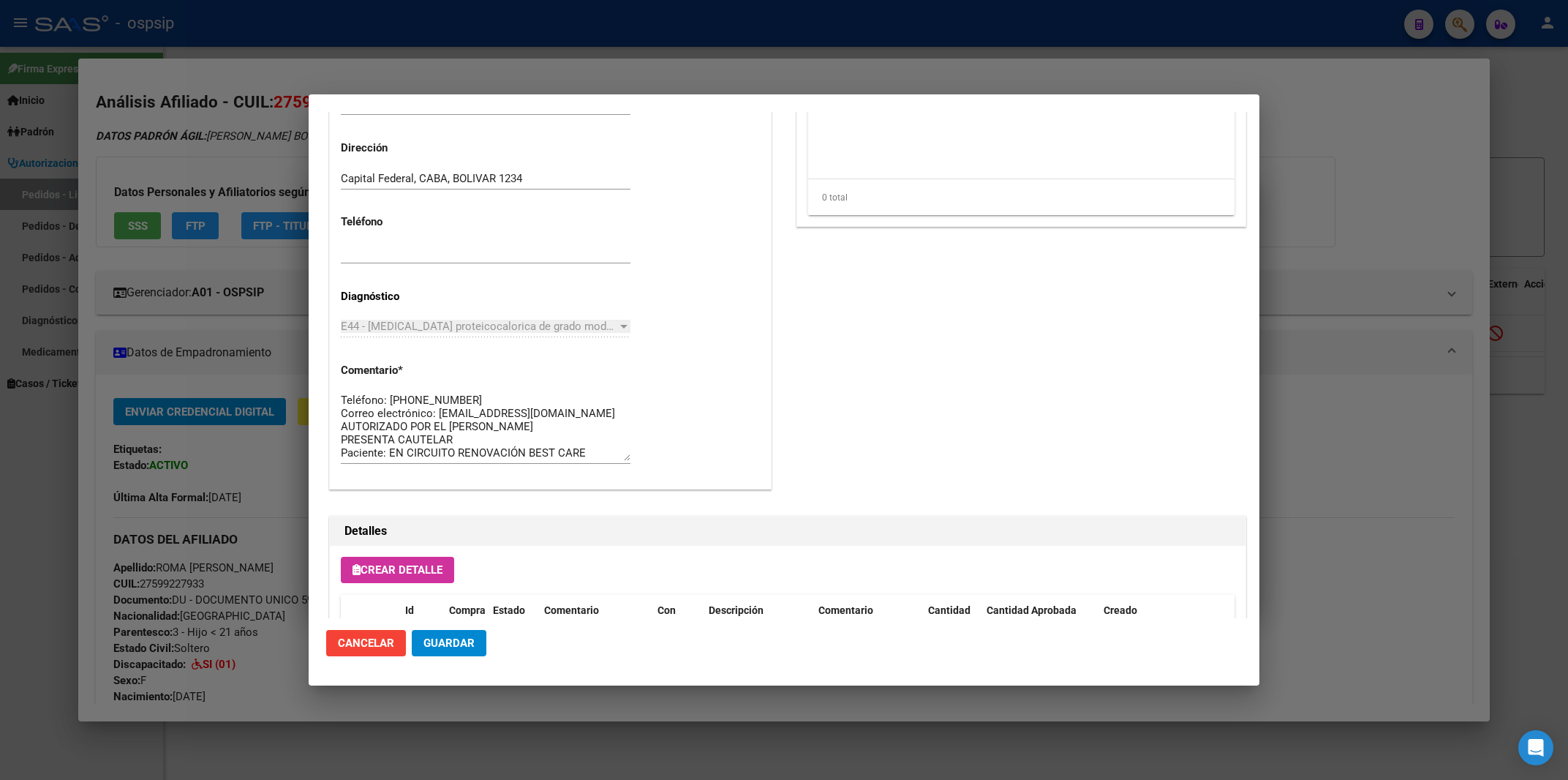
scroll to position [548, 0]
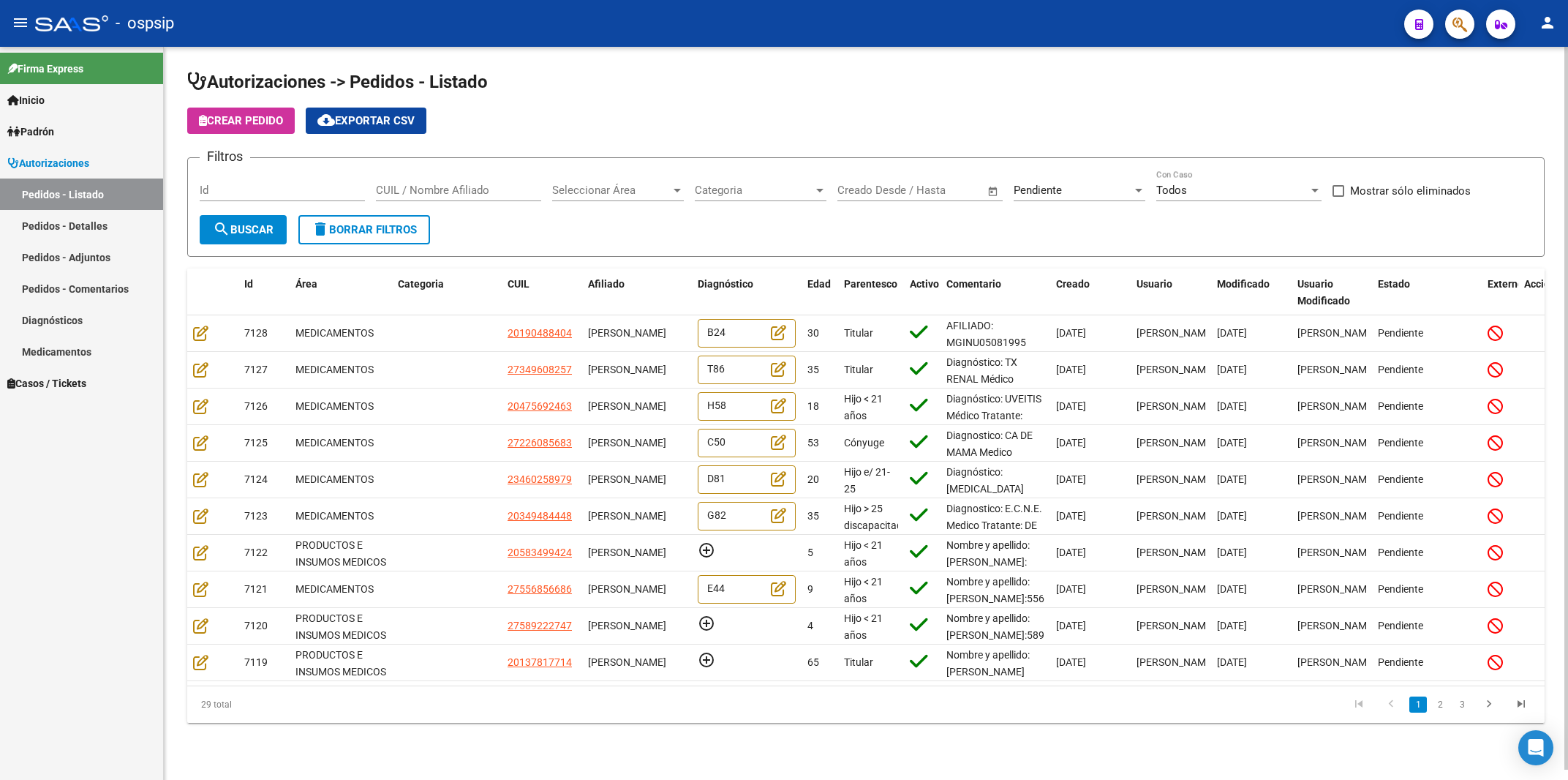
click at [247, 182] on div "Id" at bounding box center [282, 186] width 165 height 31
type input "7060"
click at [1023, 177] on div "Pendiente Seleccionar Estado" at bounding box center [1079, 186] width 132 height 31
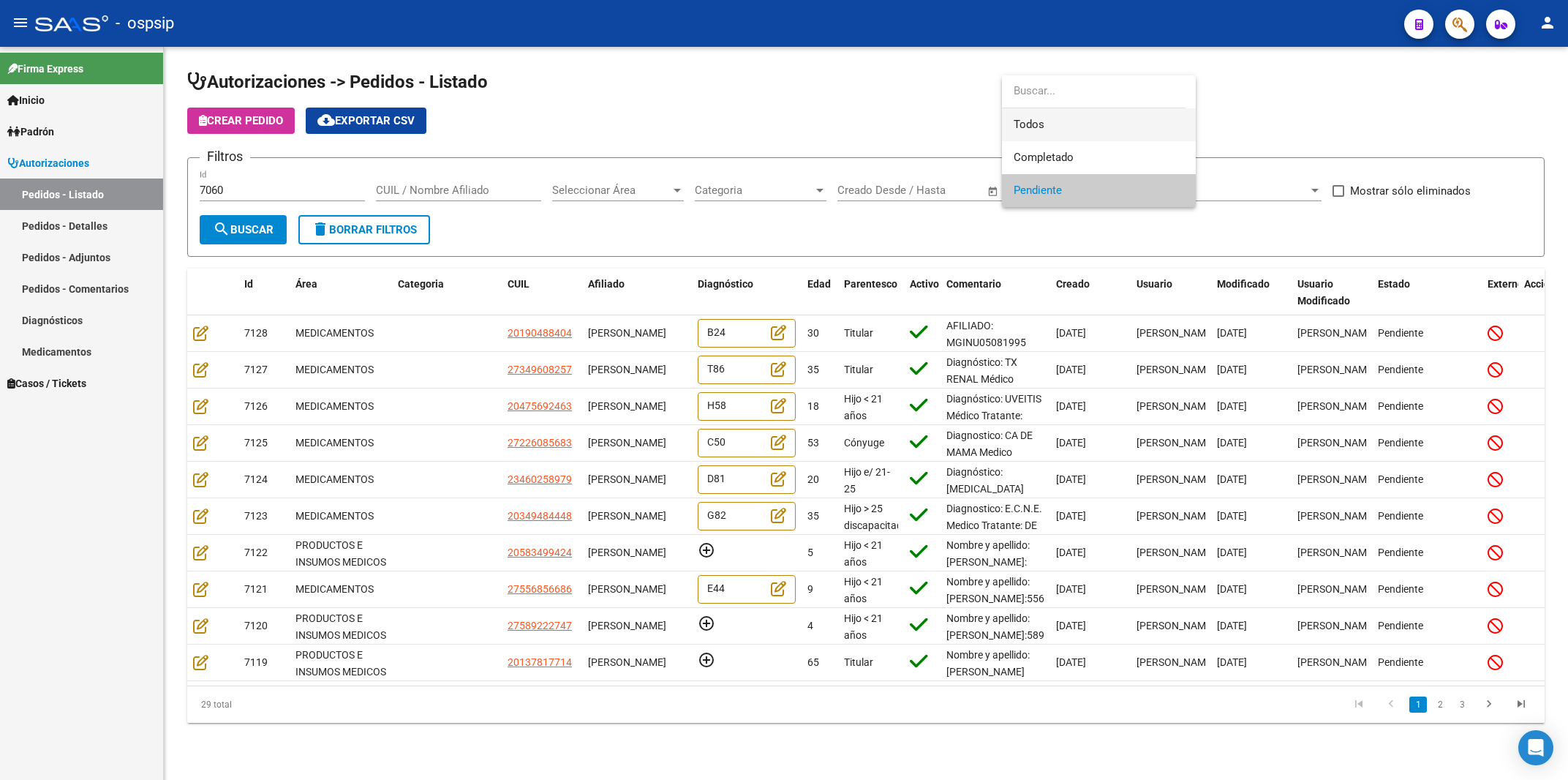
click at [1020, 127] on span "Todos" at bounding box center [1099, 125] width 171 height 33
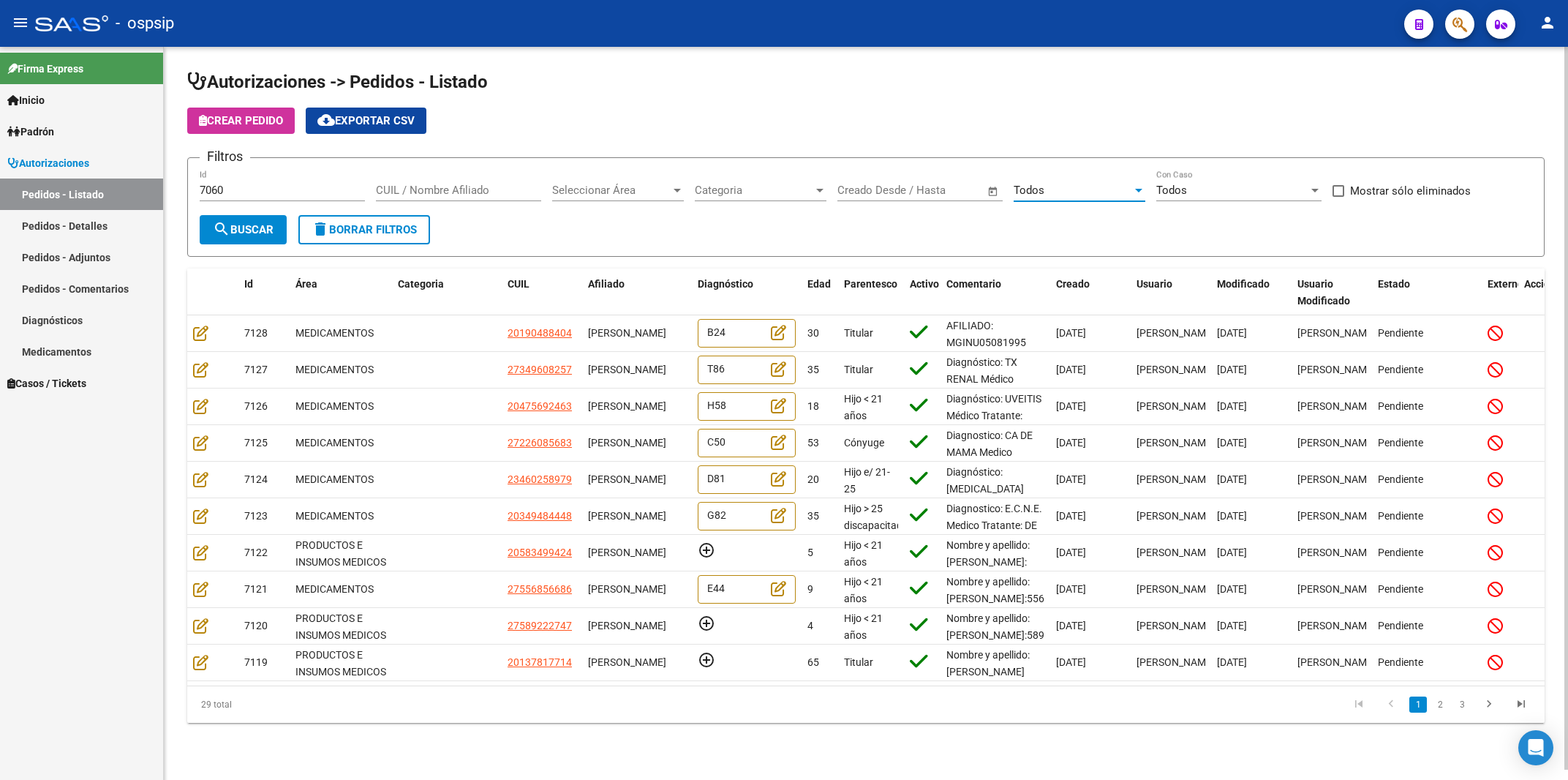
click at [223, 229] on mat-icon "search" at bounding box center [222, 229] width 17 height 17
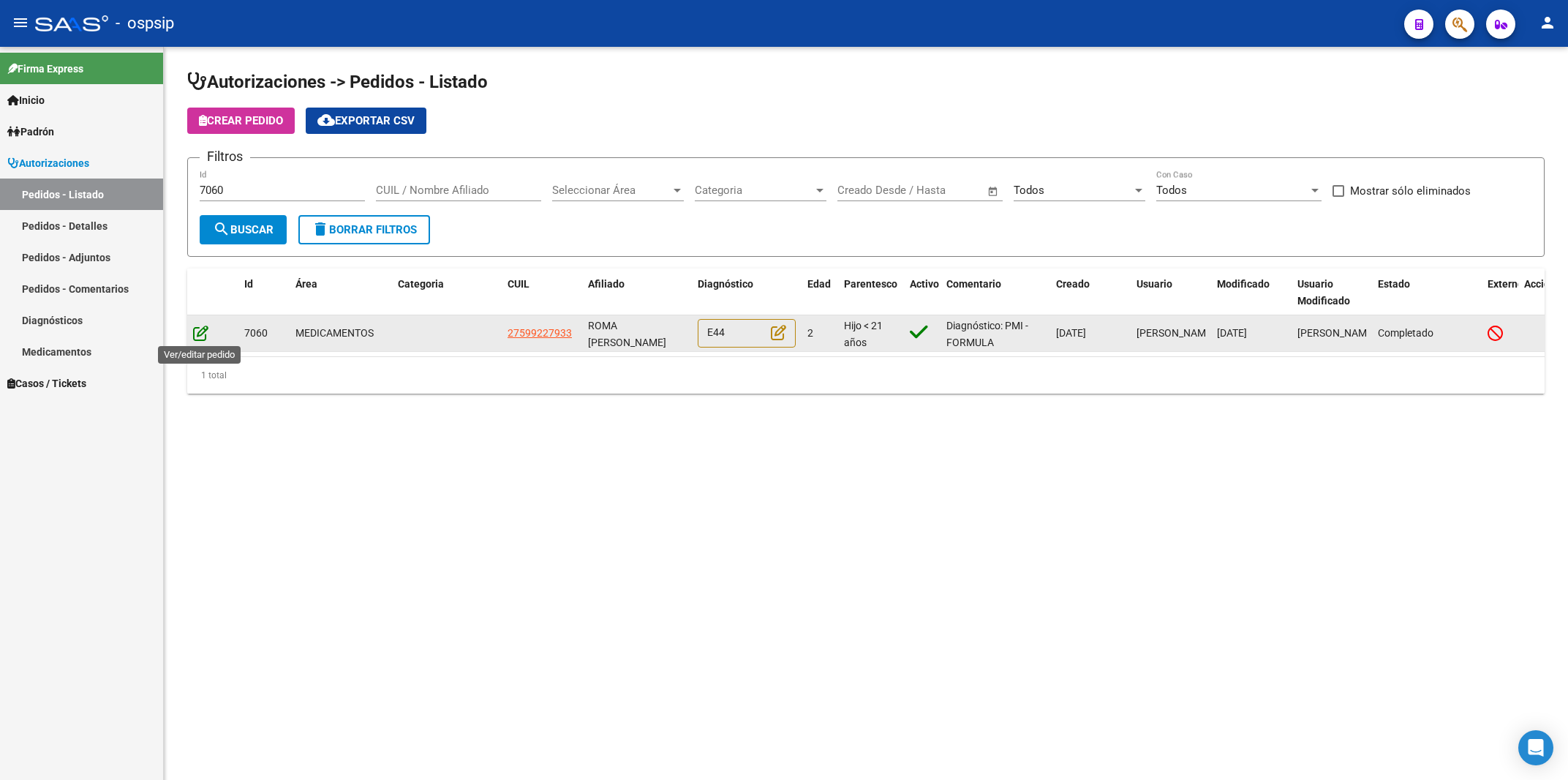
click at [204, 329] on icon at bounding box center [201, 333] width 16 height 16
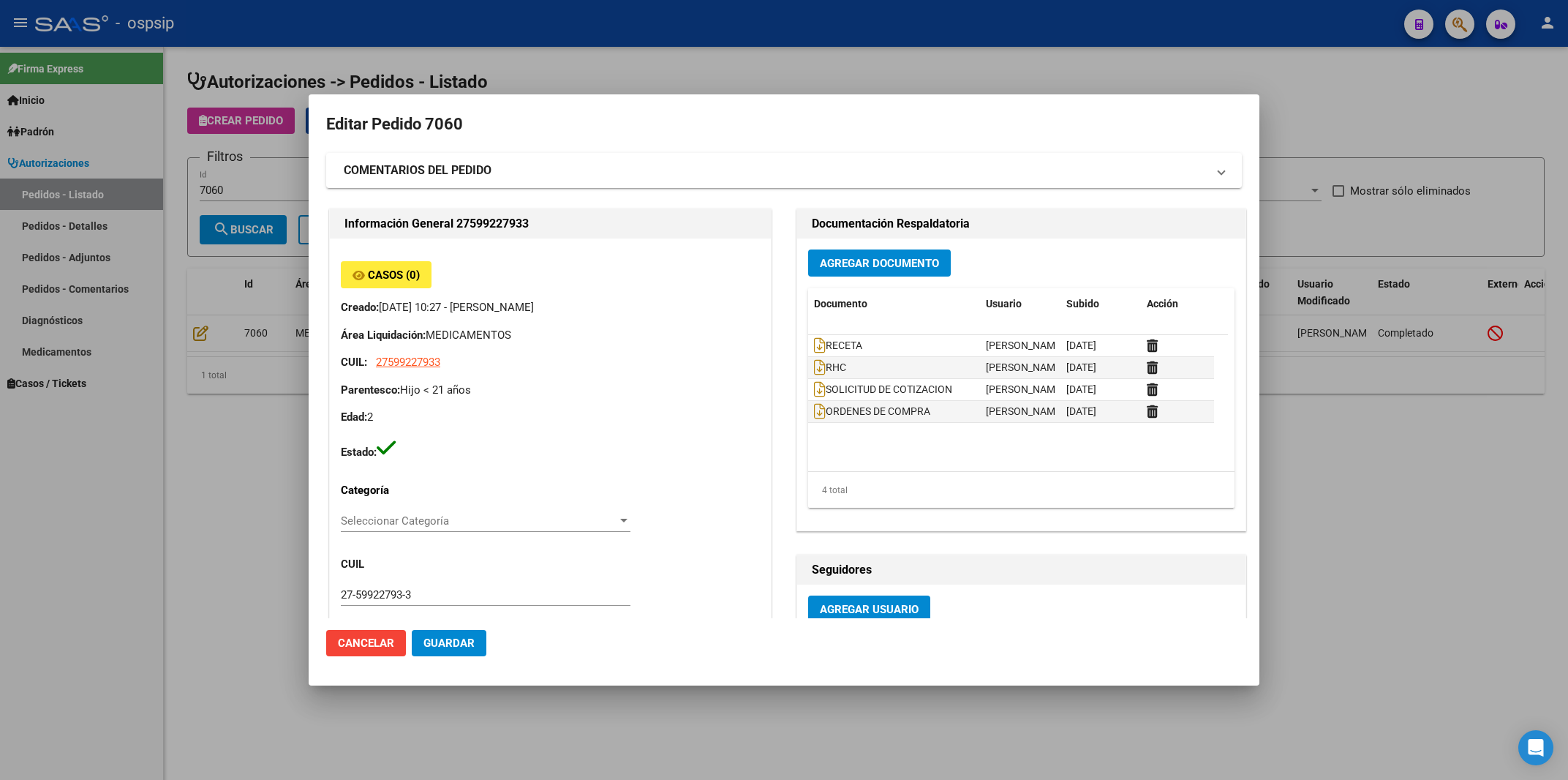
type input "Capital Federal, CABA, BOLIVAR 1234"
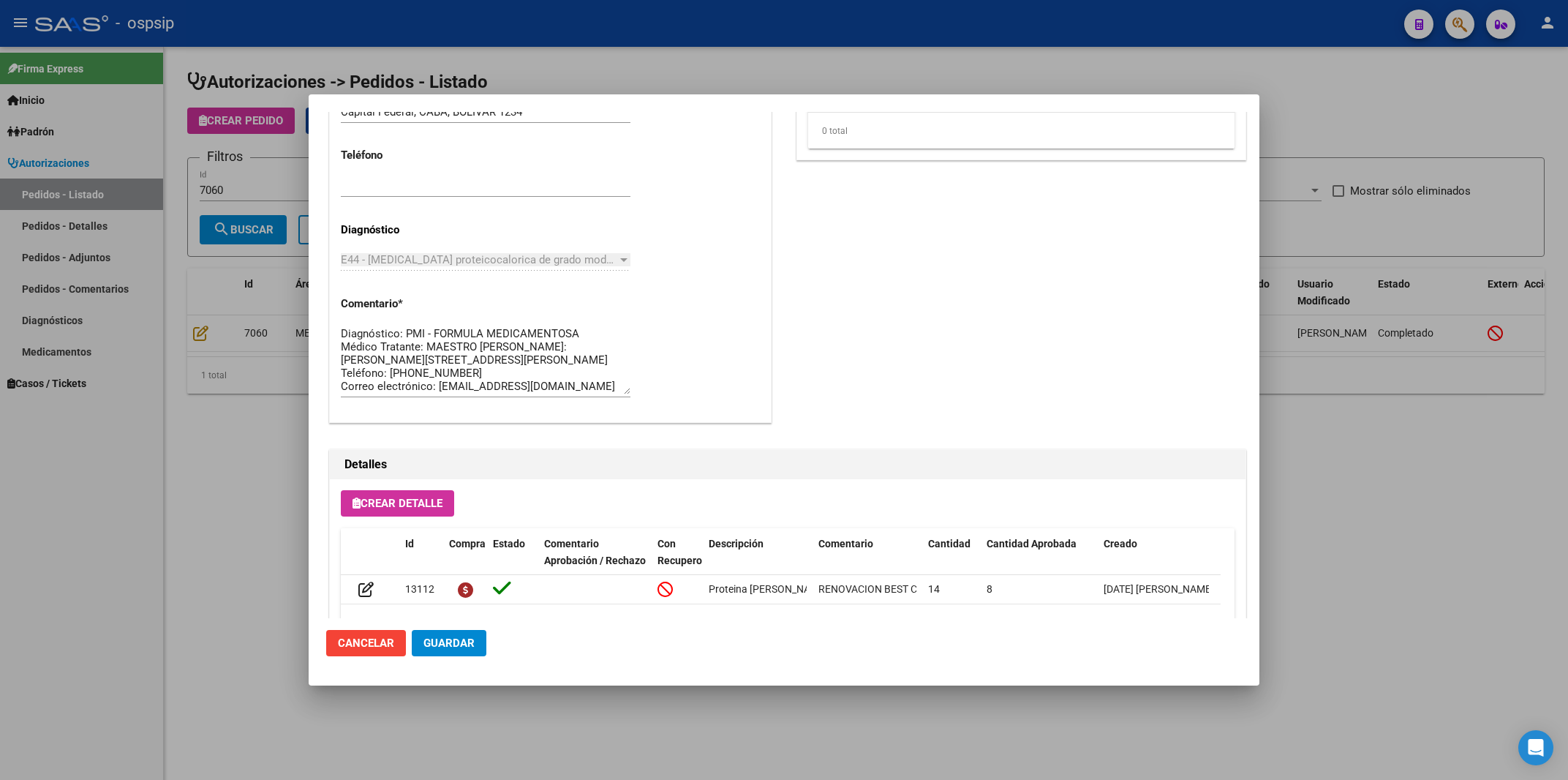
scroll to position [880, 0]
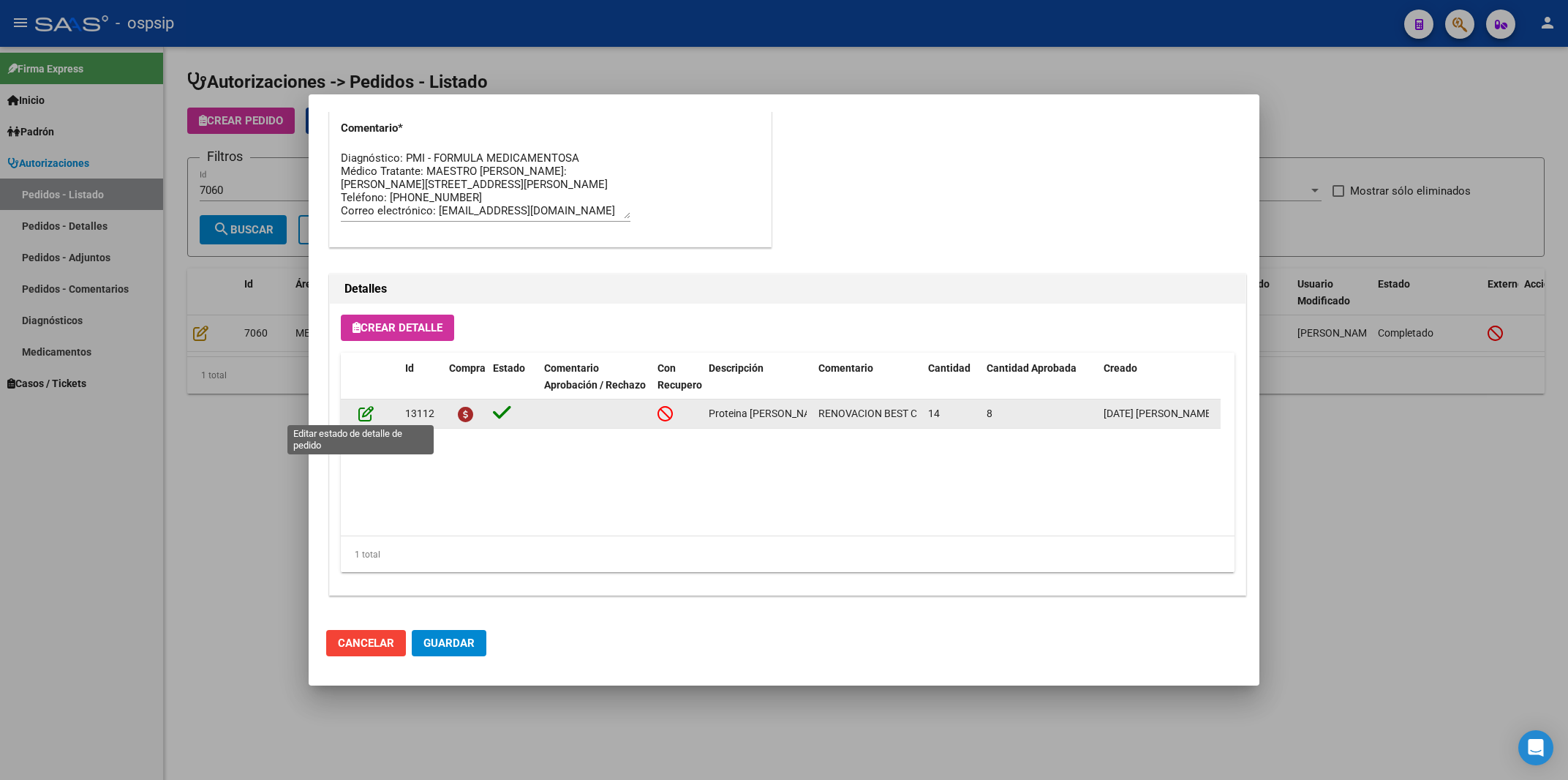
click at [364, 415] on icon at bounding box center [367, 413] width 16 height 16
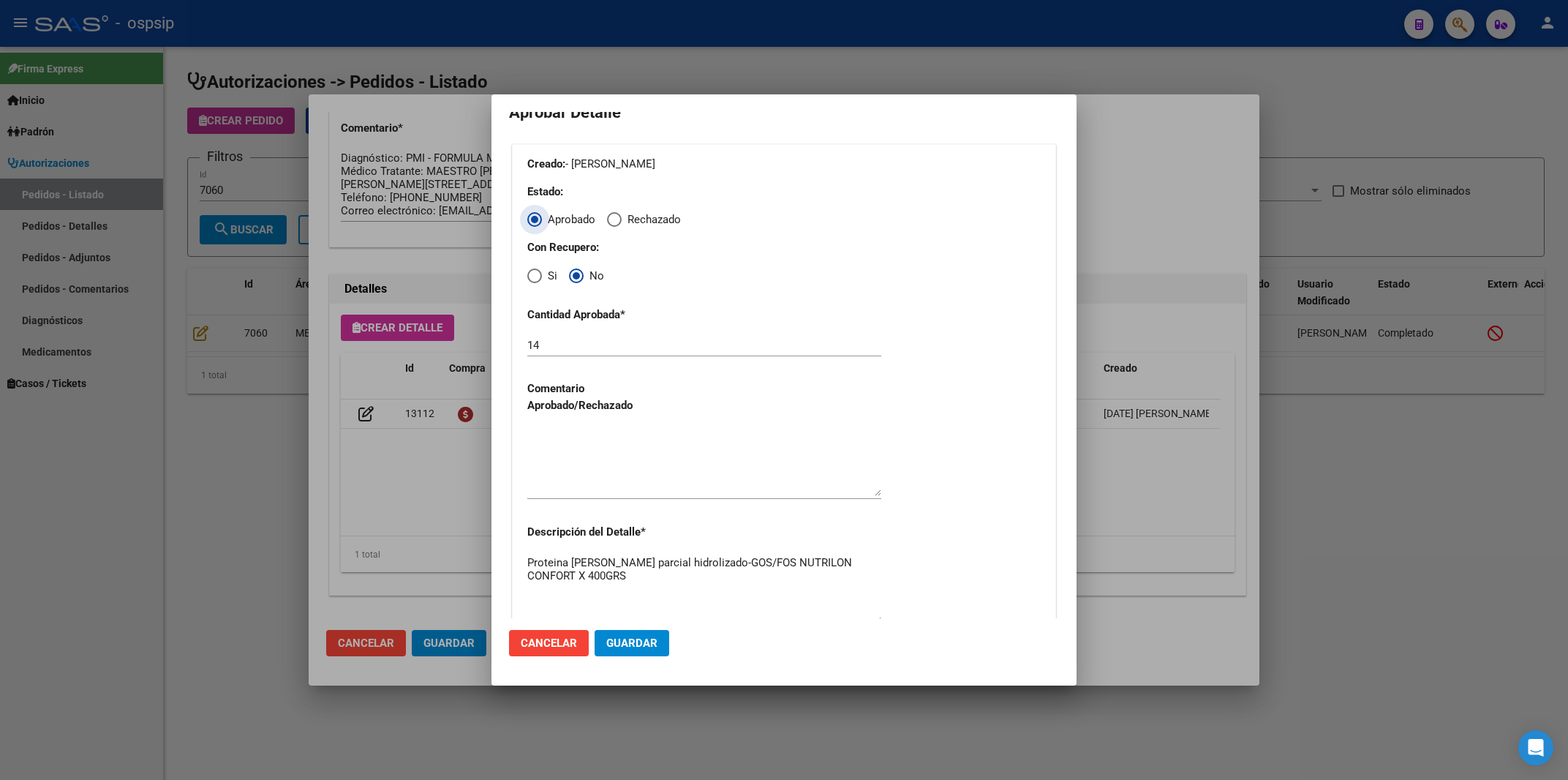
scroll to position [0, 0]
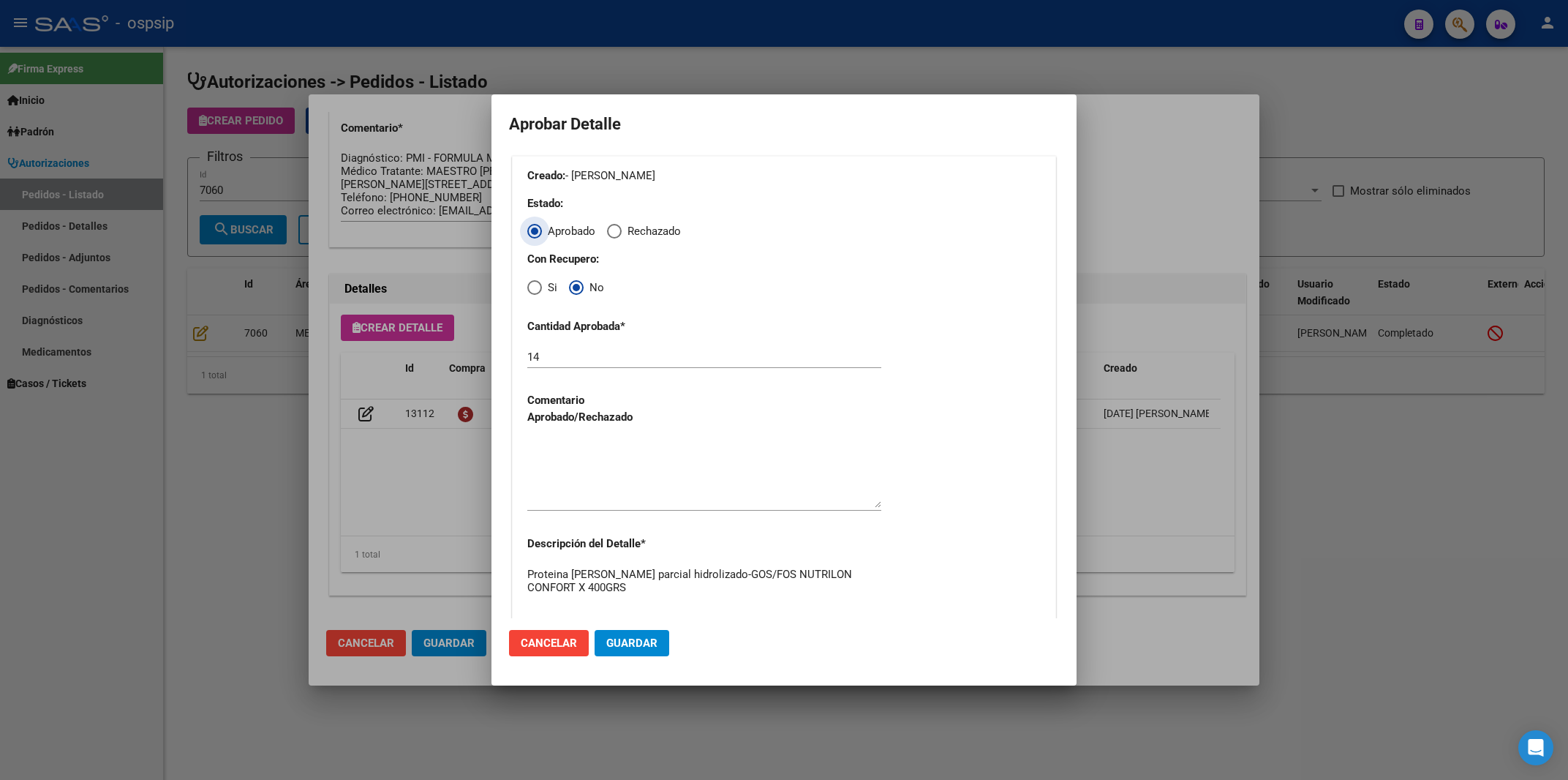
click at [1139, 159] on div at bounding box center [784, 390] width 1568 height 780
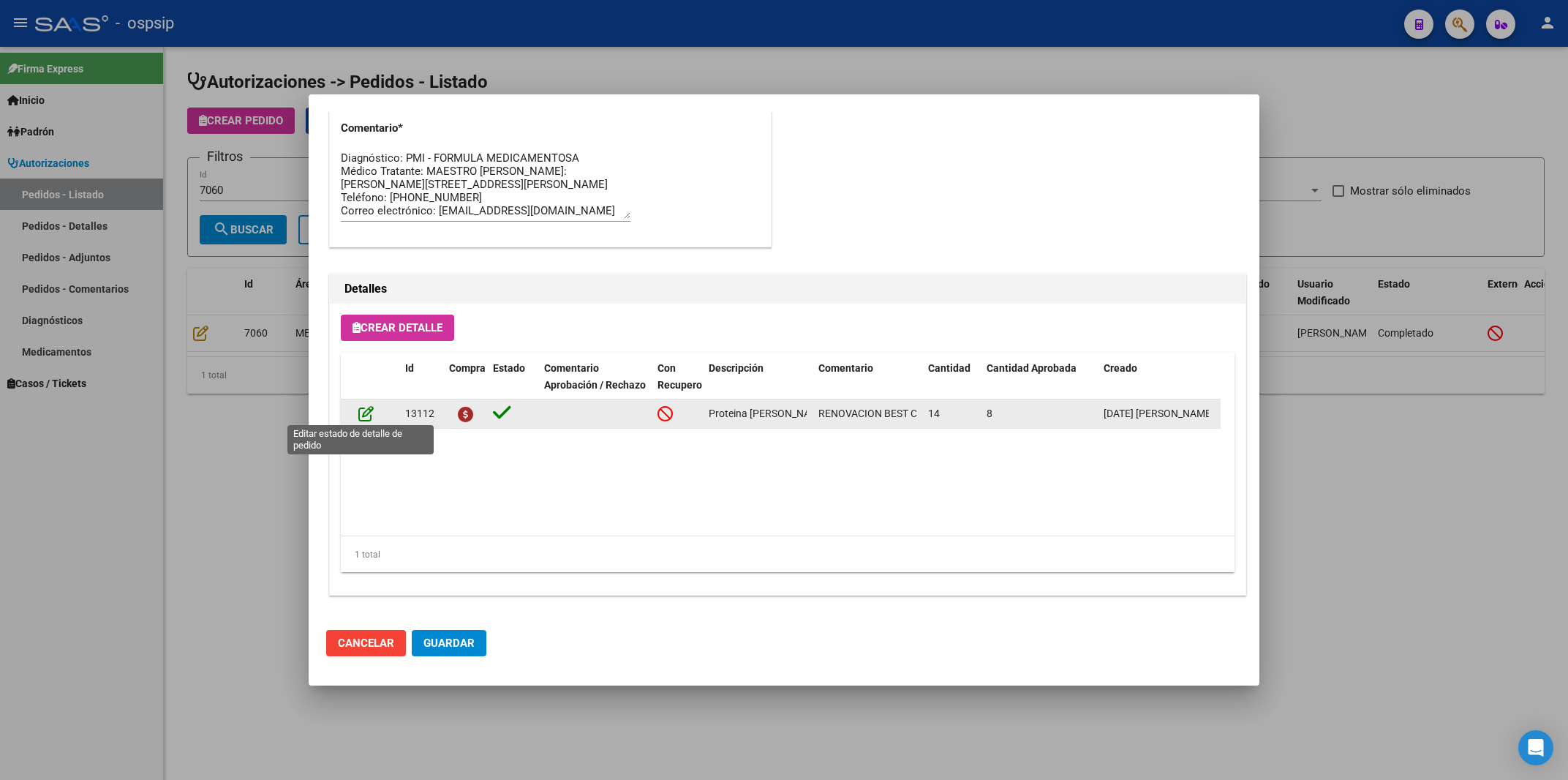
click at [362, 417] on icon at bounding box center [367, 413] width 16 height 16
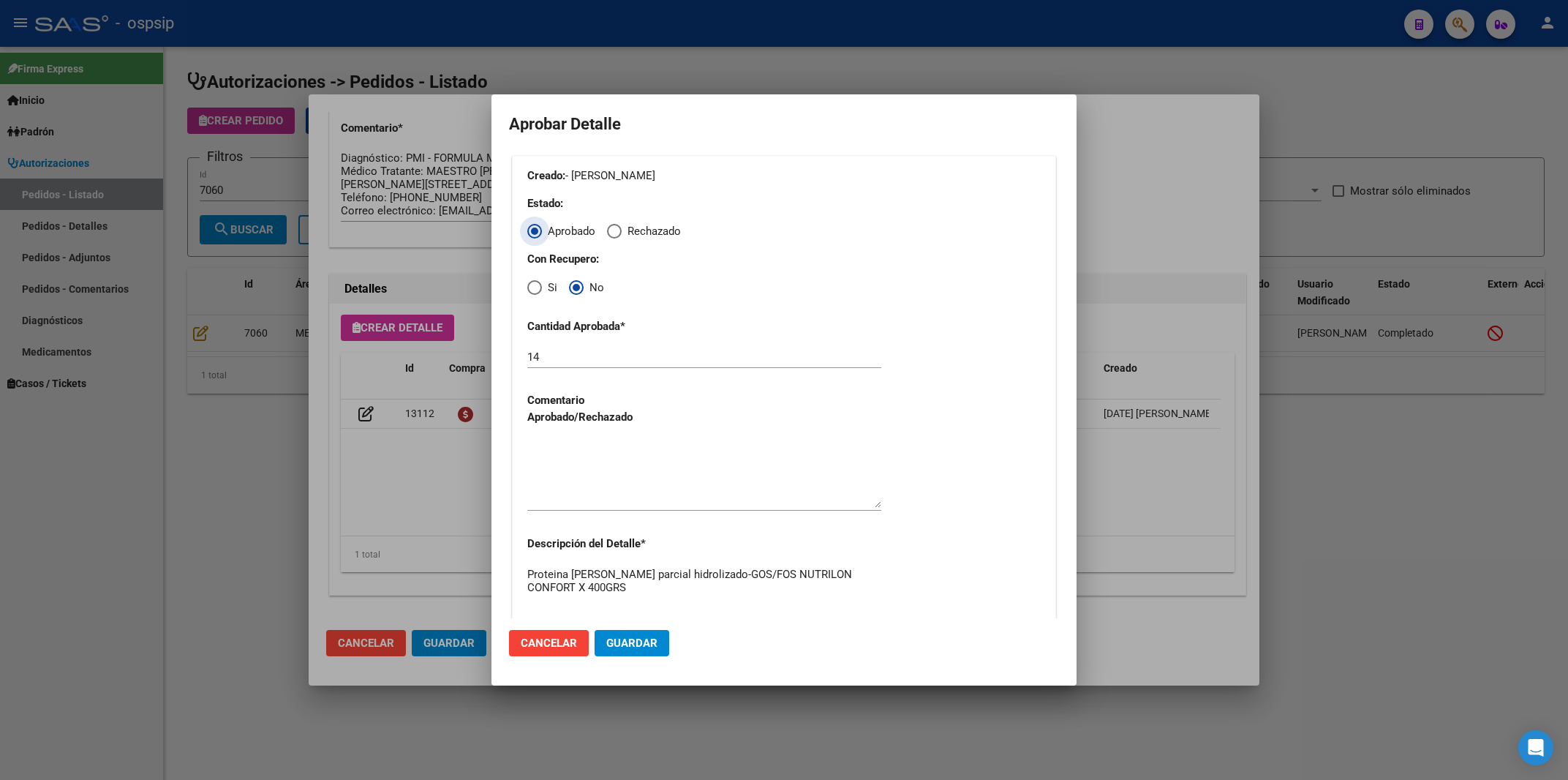
click at [587, 482] on textarea at bounding box center [704, 473] width 354 height 69
click at [553, 464] on textarea "se autoriza la cantidad solicitada ya que tiene una medida cautelar en nobre de…" at bounding box center [704, 473] width 354 height 69
click at [810, 469] on textarea "se autoriza la cantidad solicitada ya que tiene una medida cautelar en nombre d…" at bounding box center [704, 473] width 354 height 69
type textarea "se autoriza la cantidad solicitada ya que tiene una medida cautelar en nombre d…"
click at [641, 647] on span "Guardar" at bounding box center [631, 642] width 51 height 13
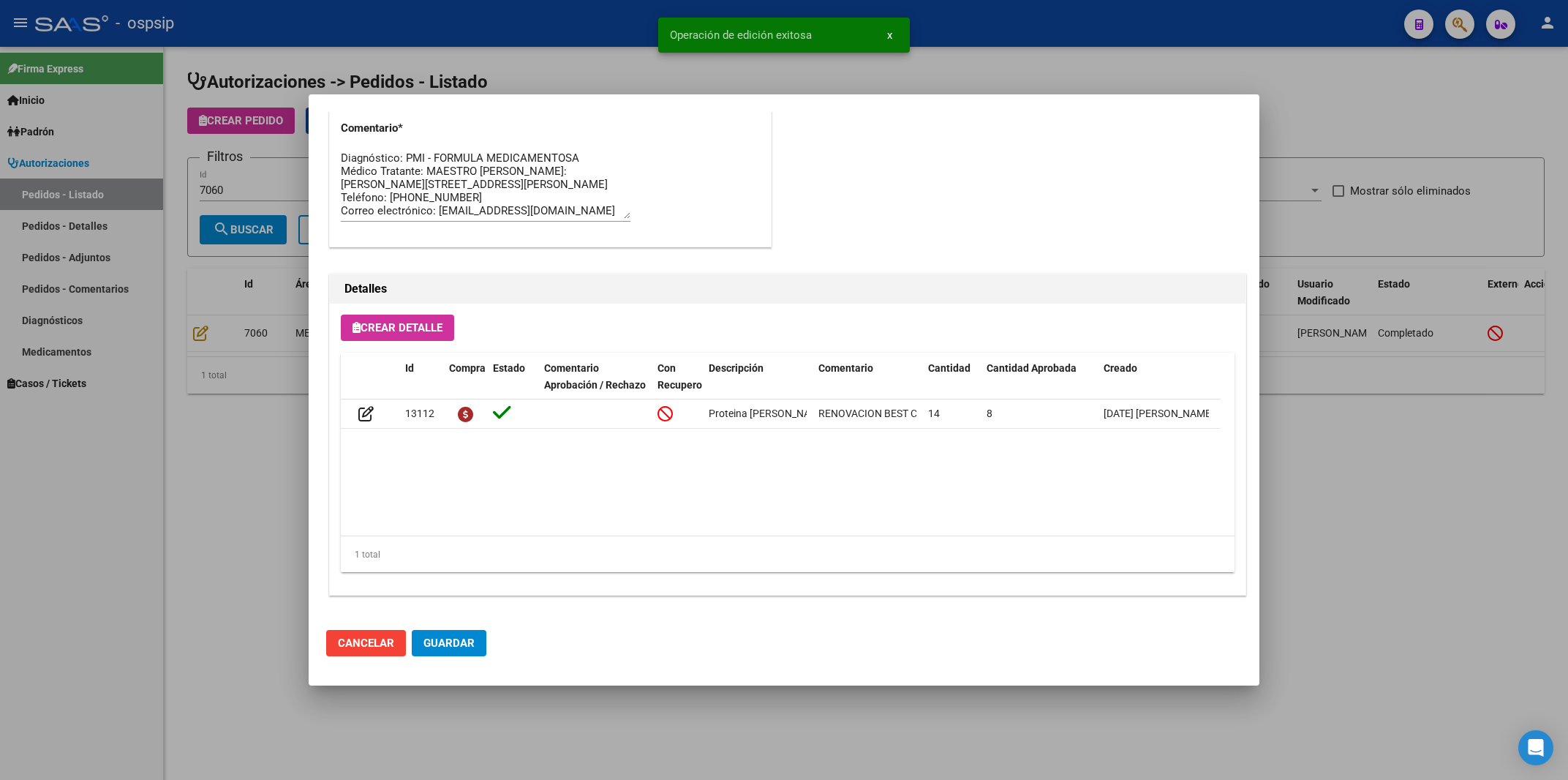
type input "[GEOGRAPHIC_DATA], [PERSON_NAME], AV BME MITRE 3318, Piso: 01"
type input "1167289076"
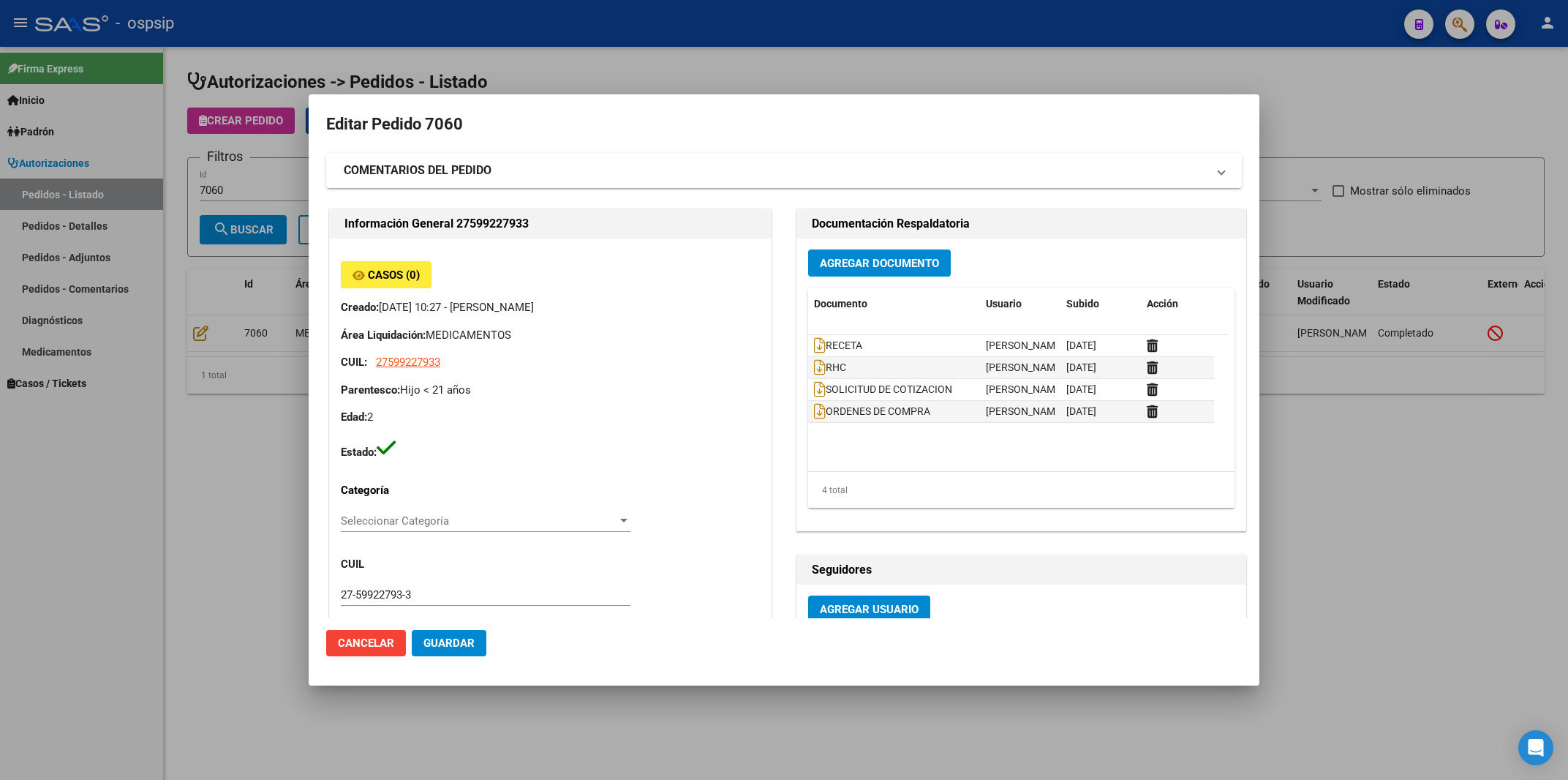
click at [492, 172] on strong "COMENTARIOS DEL PEDIDO" at bounding box center [417, 170] width 148 height 17
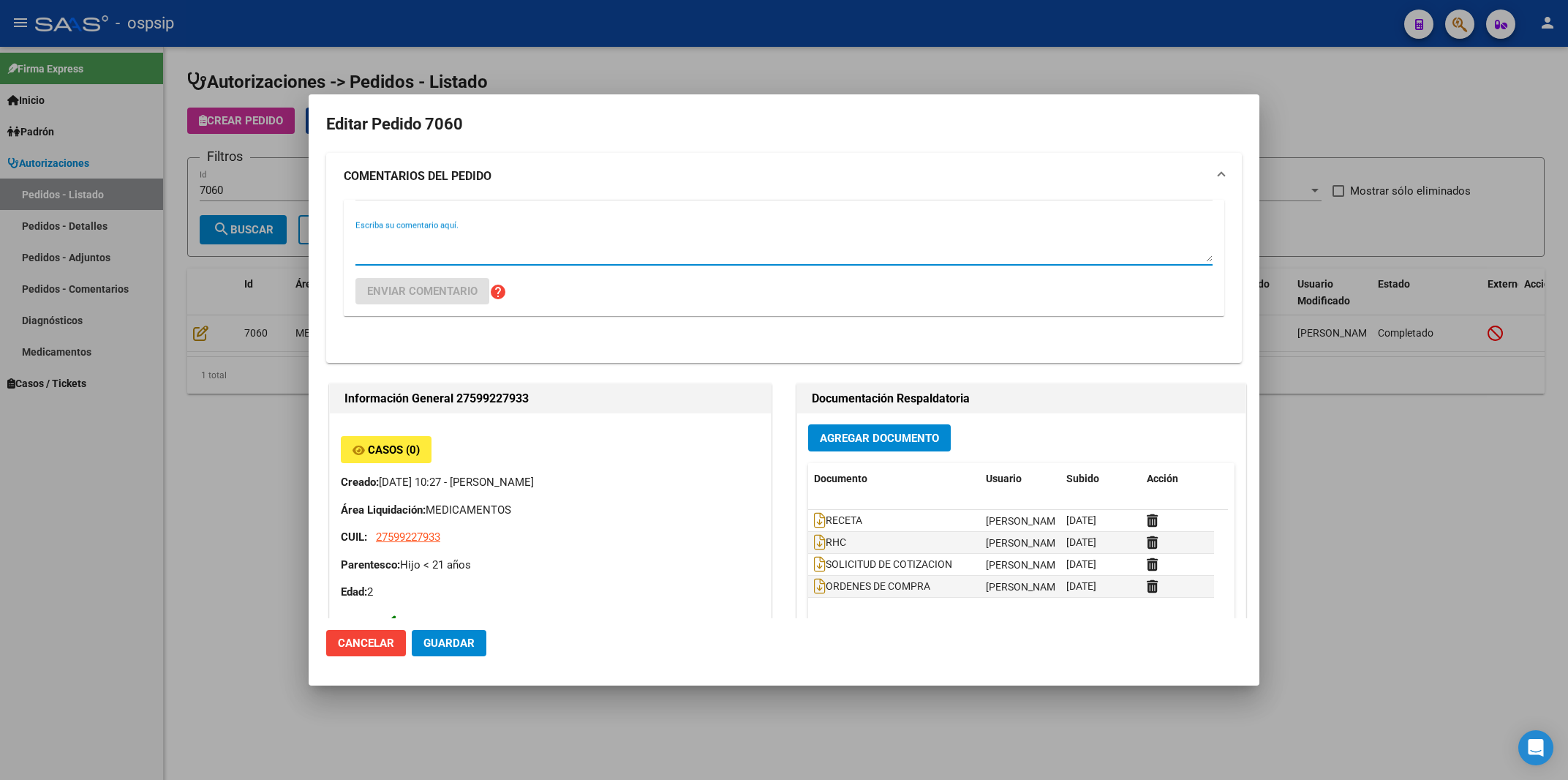
click at [470, 238] on textarea "Escriba su comentario aquí." at bounding box center [784, 247] width 858 height 29
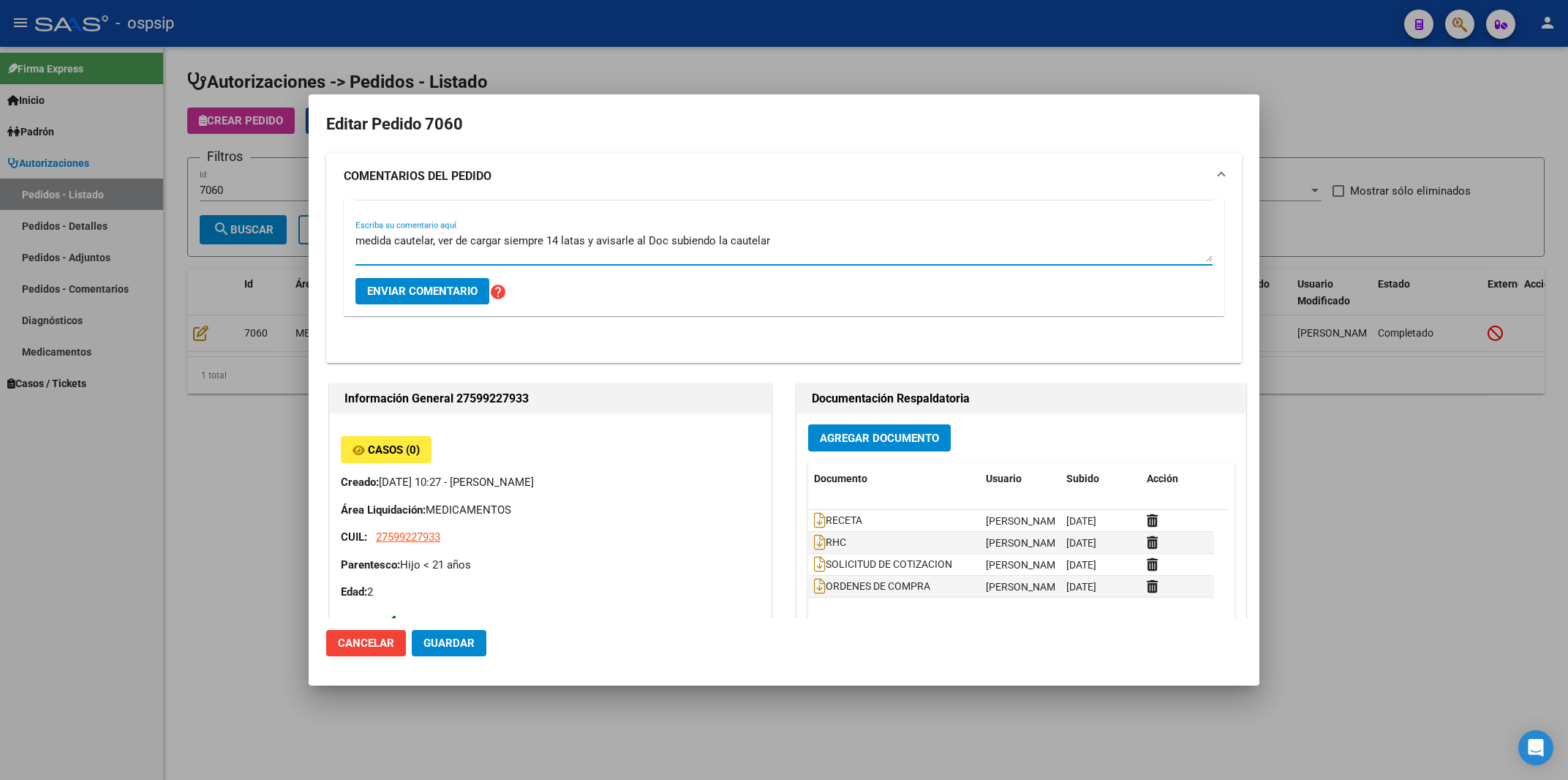
type textarea "medida cautelar, ver de cargar siempre 14 latas y avisarle al Doc subiendo la c…"
click at [402, 281] on button "Enviar comentario" at bounding box center [422, 291] width 134 height 27
